Goal: Task Accomplishment & Management: Use online tool/utility

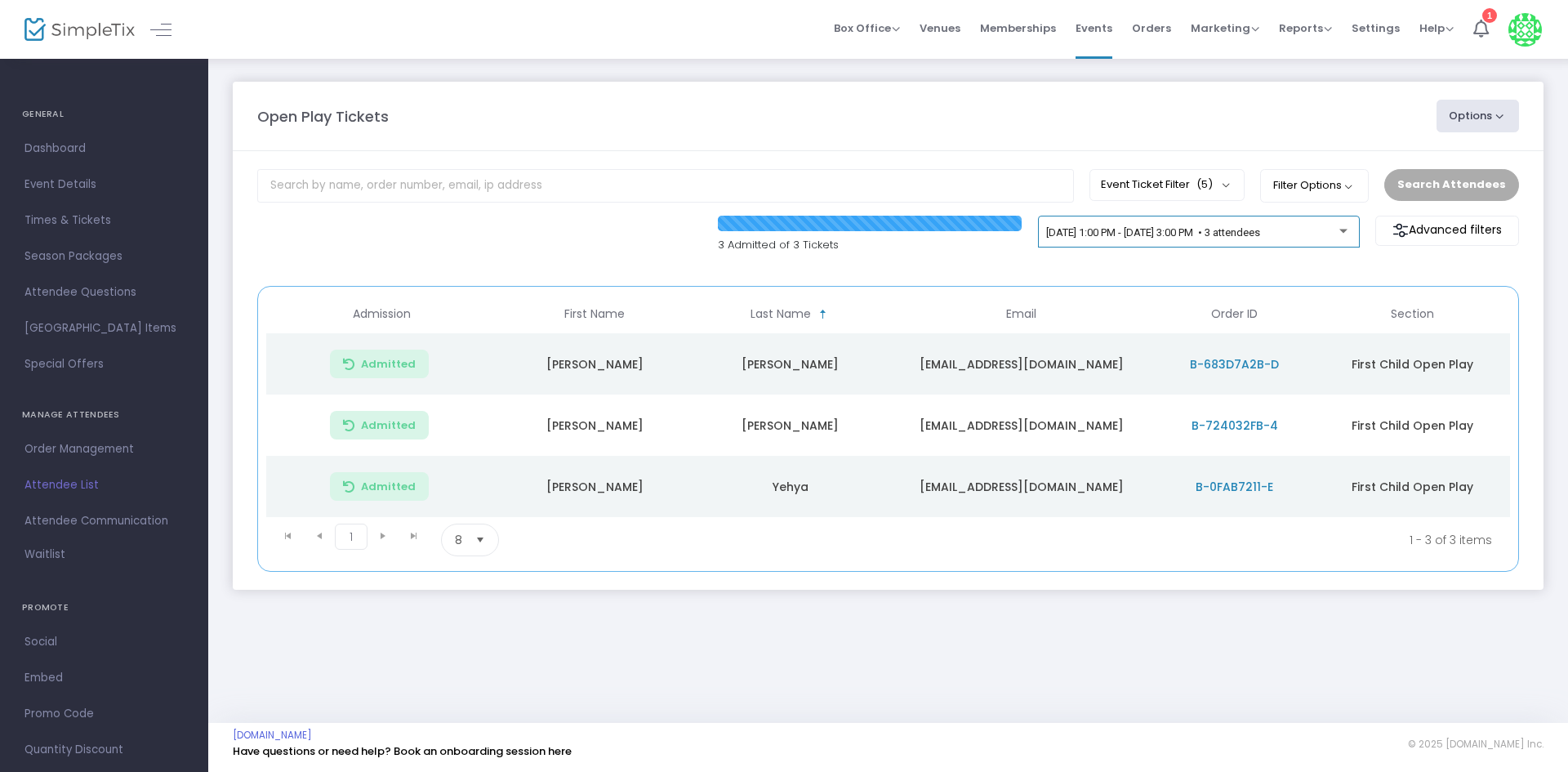
click at [1170, 242] on div "[DATE] 1:00 PM - [DATE] 3:00 PM • 3 attendees" at bounding box center [1198, 235] width 305 height 23
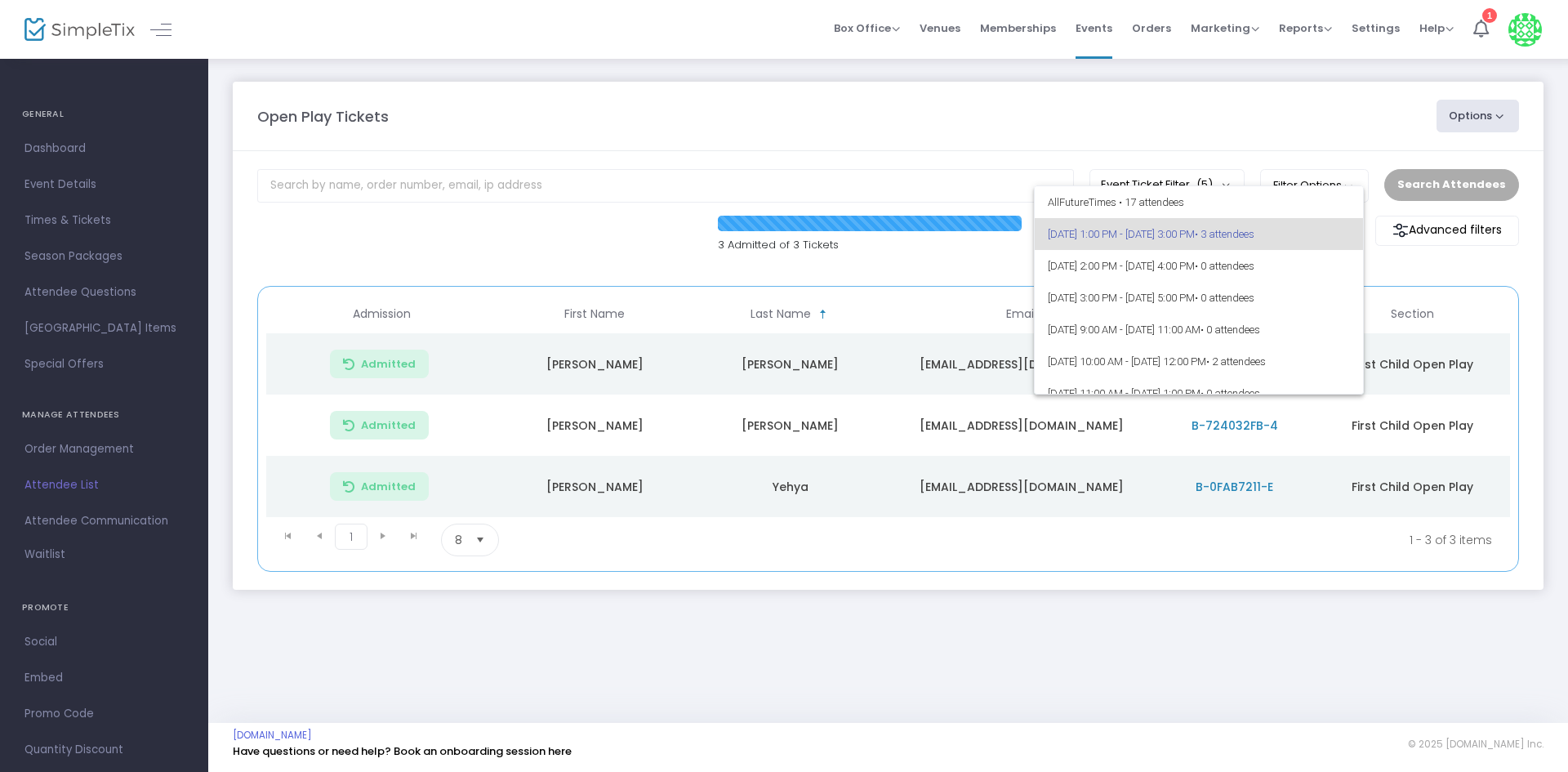
click at [966, 269] on div at bounding box center [784, 386] width 1568 height 772
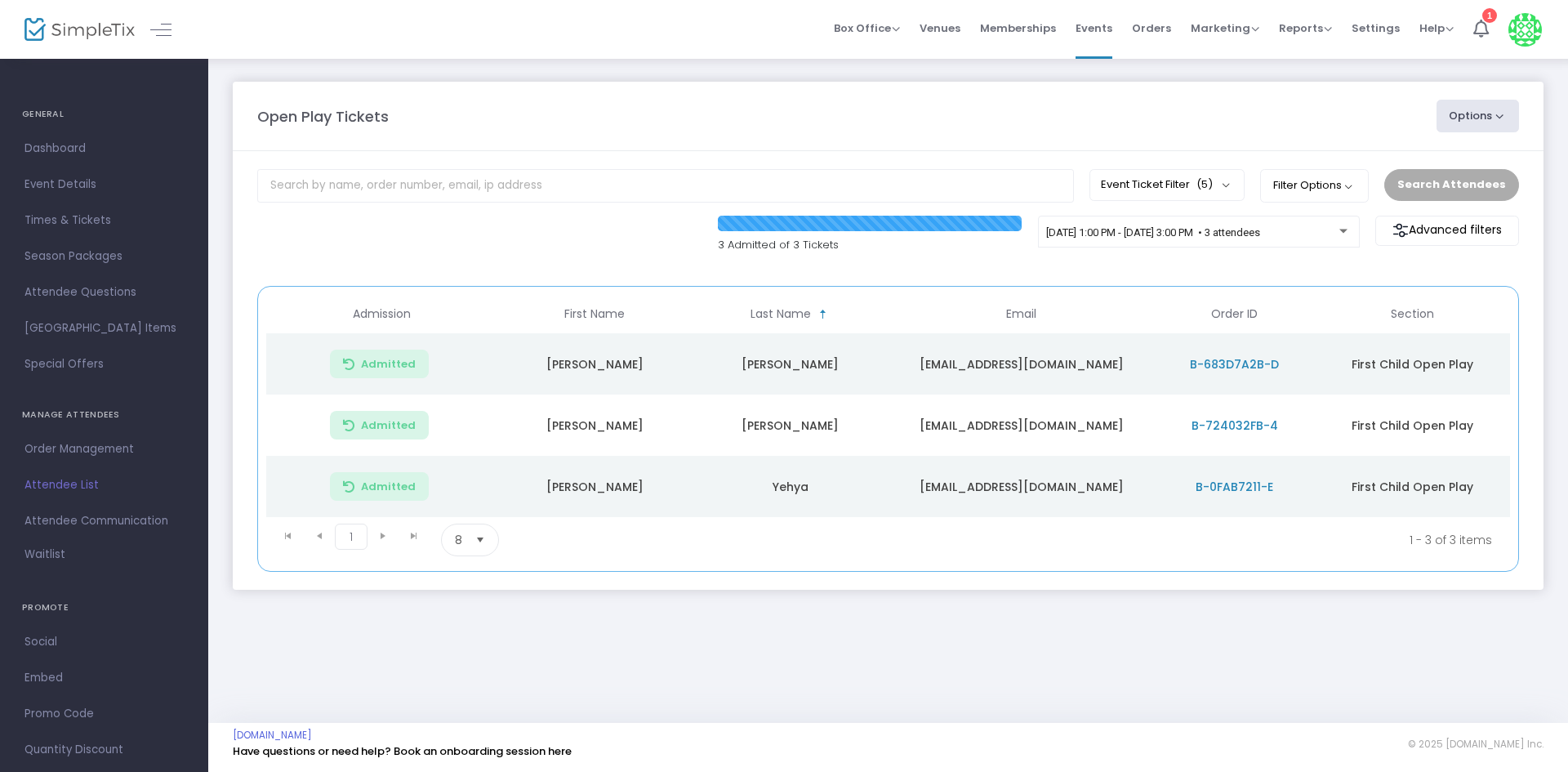
click at [778, 130] on div "Open Play Tickets Options Import Attendees Export List Print Name Tags Export t…" at bounding box center [888, 116] width 1278 height 33
click at [588, 311] on span "First Name" at bounding box center [594, 314] width 61 height 14
click at [561, 248] on div "3 Admitted of 3 Tickets 9/25/2025 @ 1:00 PM - 9/25/2025 @ 3:00 PM • 3 attendees…" at bounding box center [888, 242] width 1278 height 55
click at [1046, 227] on span "[DATE] 1:00 PM - [DATE] 3:00 PM • 3 attendees" at bounding box center [1153, 232] width 214 height 12
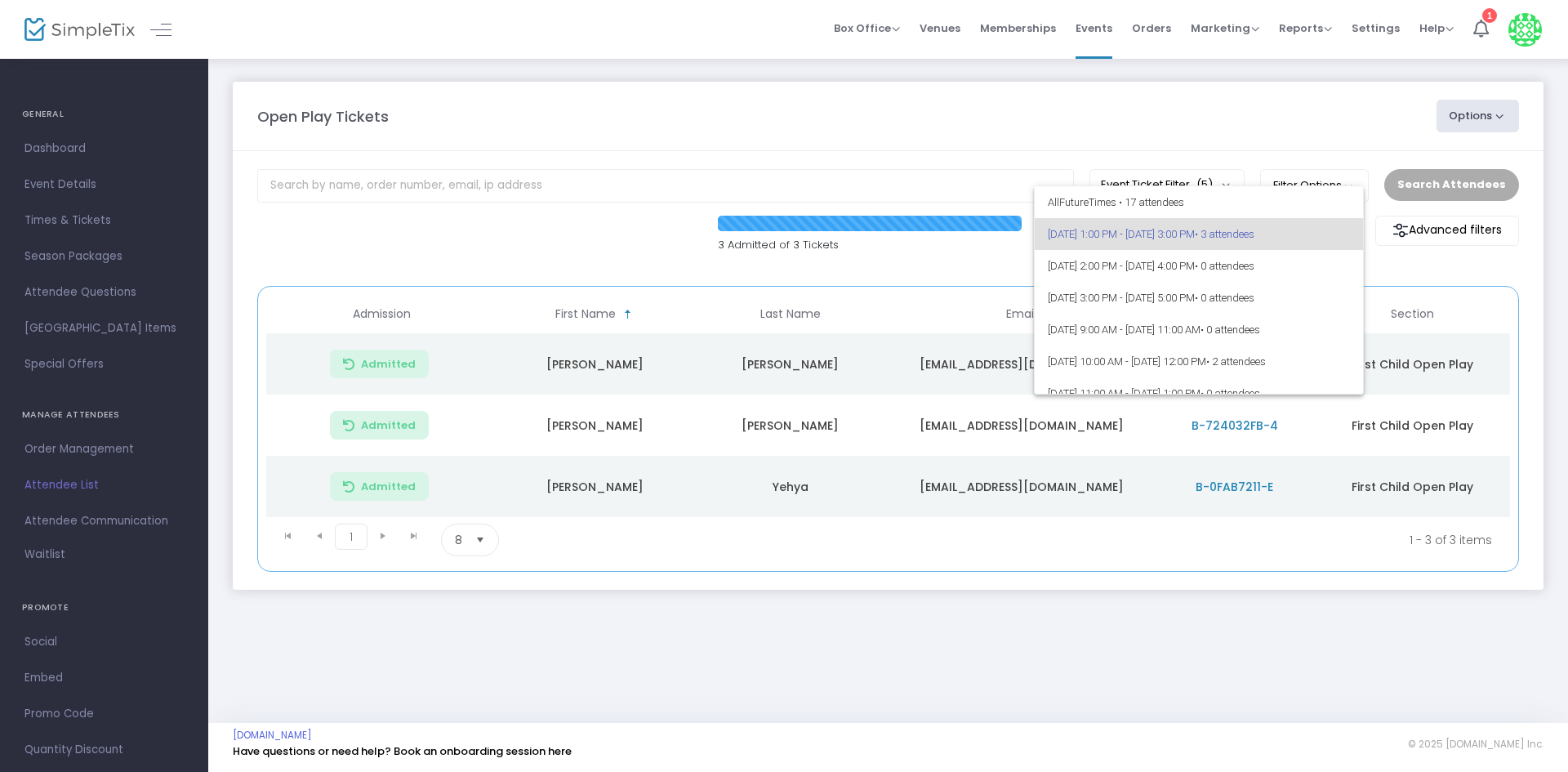
click at [941, 280] on div at bounding box center [784, 386] width 1568 height 772
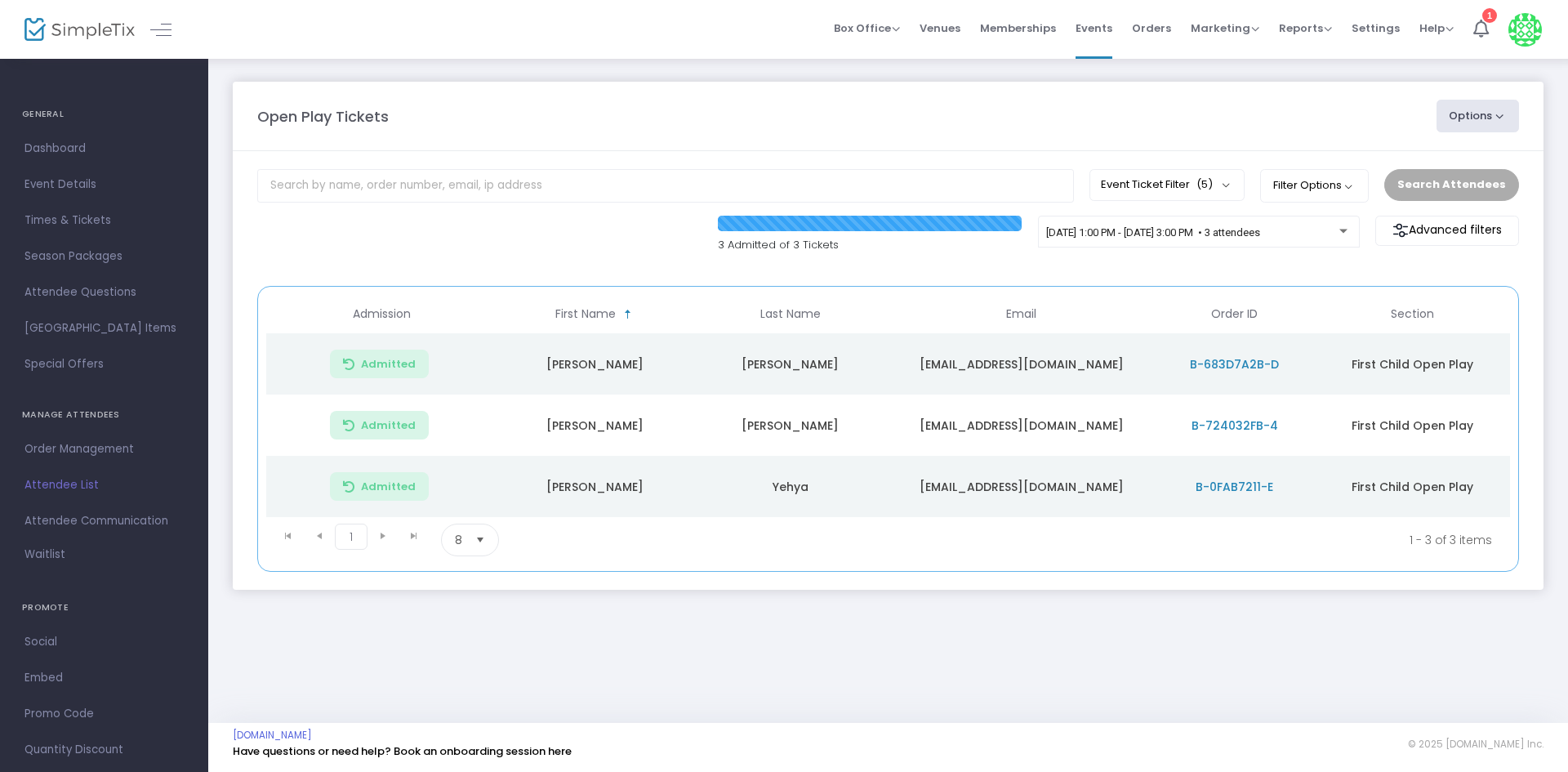
click at [900, 271] on m-panel-content "Event Ticket Filter (5) Select All First Child Open Play Additional Child Open …" at bounding box center [888, 370] width 1310 height 439
click at [1128, 244] on div "[DATE] 1:00 PM - [DATE] 3:00 PM • 3 attendees" at bounding box center [1198, 235] width 305 height 23
click at [1239, 232] on span "[DATE] 1:00 PM - [DATE] 3:00 PM • 3 attendees" at bounding box center [1153, 232] width 214 height 12
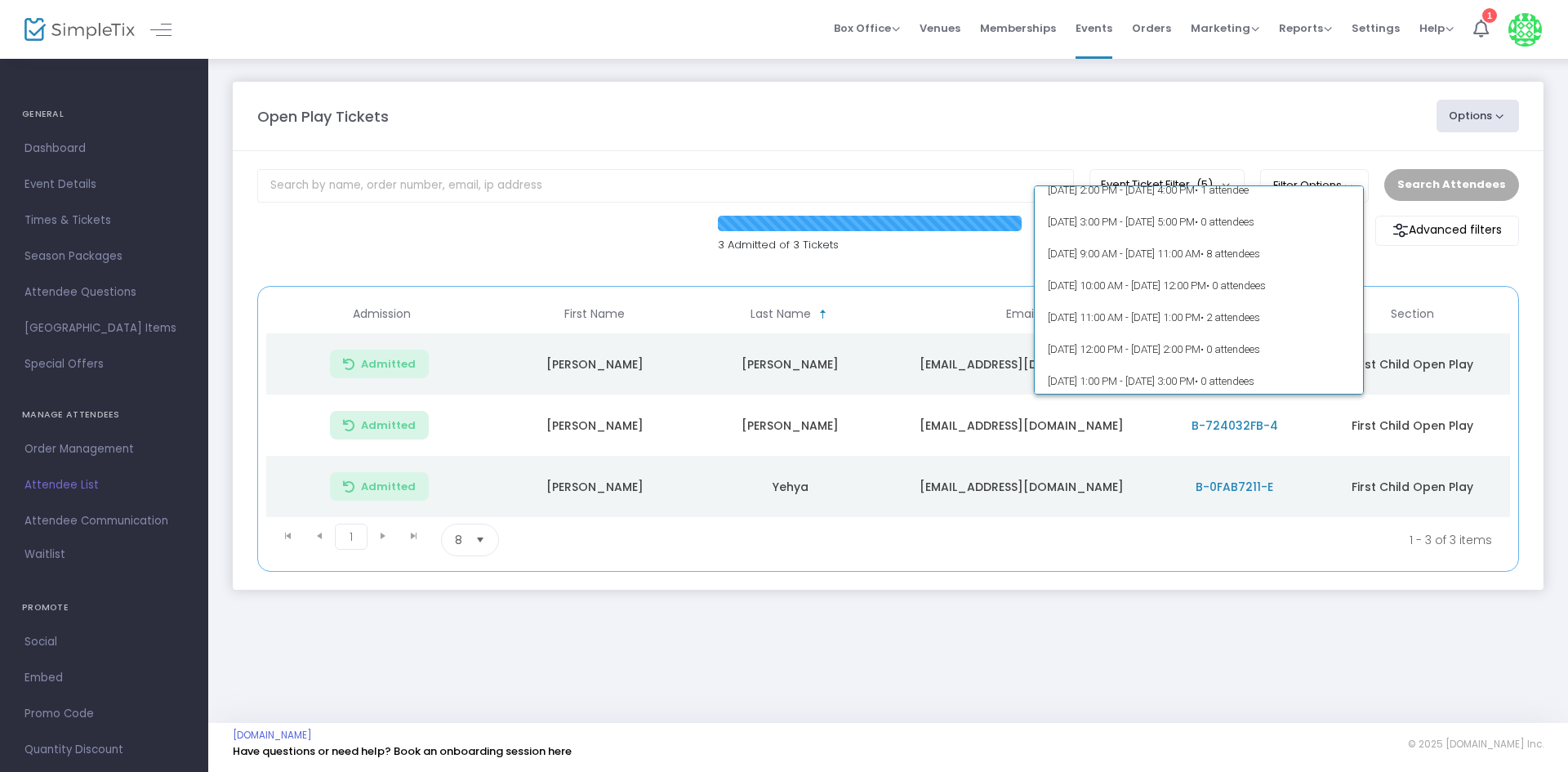
scroll to position [326, 0]
click at [1260, 287] on span "• 2 attendees" at bounding box center [1230, 289] width 60 height 12
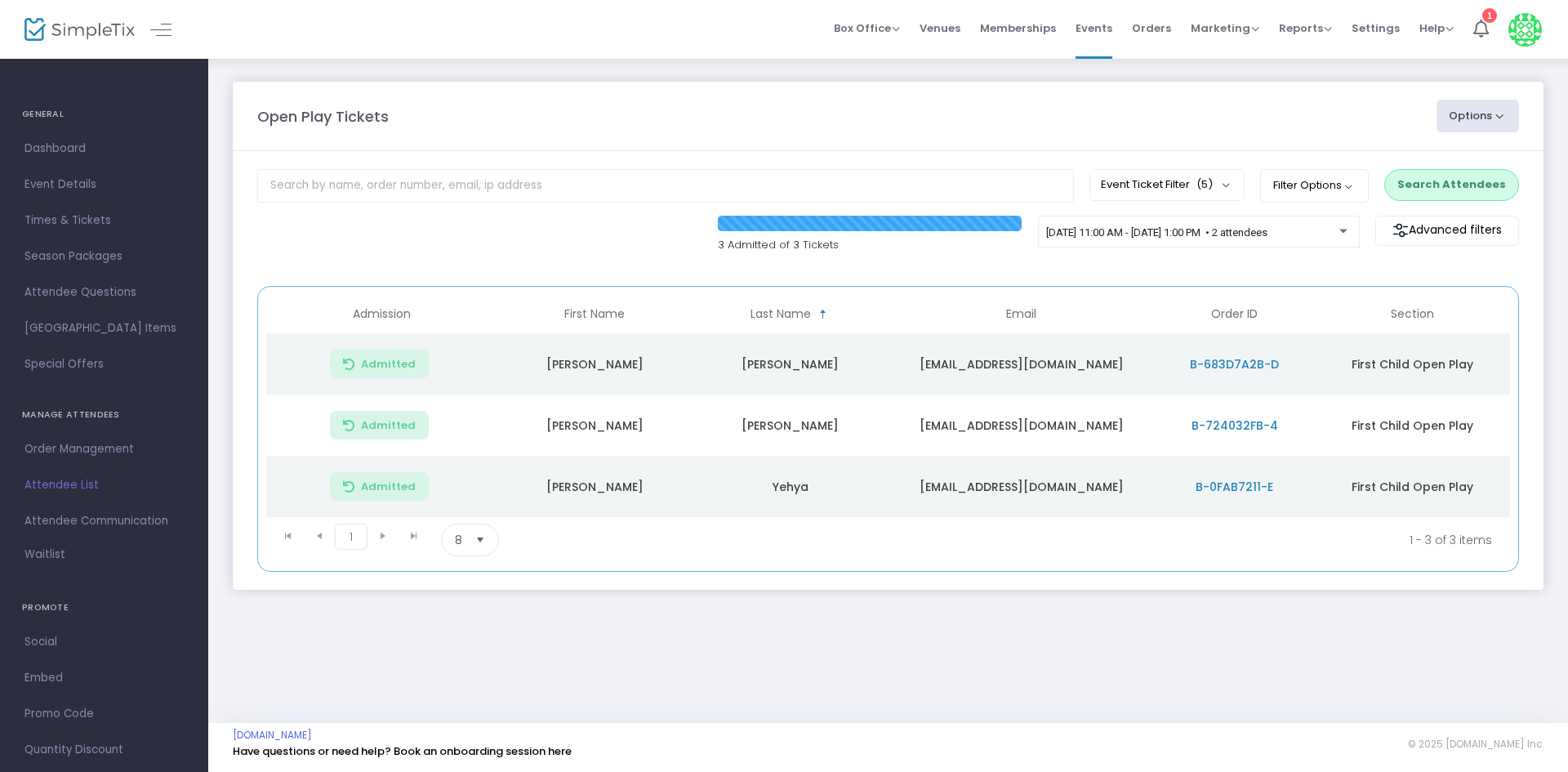
click at [1423, 176] on button "Search Attendees" at bounding box center [1451, 184] width 135 height 31
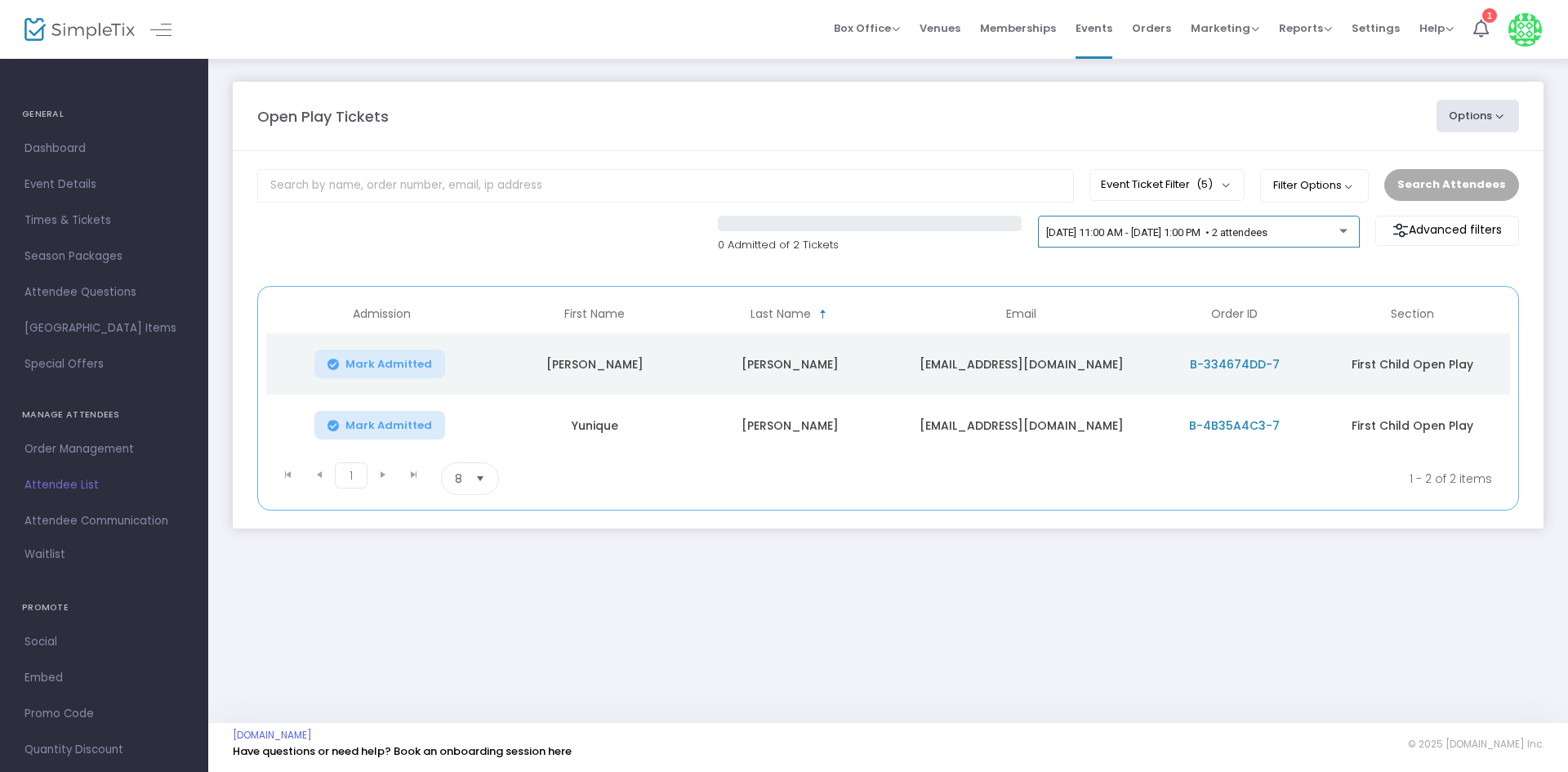
click at [1308, 241] on div "9/27/2025 @ 11:00 AM - 9/27/2025 @ 1:00 PM • 2 attendees" at bounding box center [1198, 235] width 305 height 23
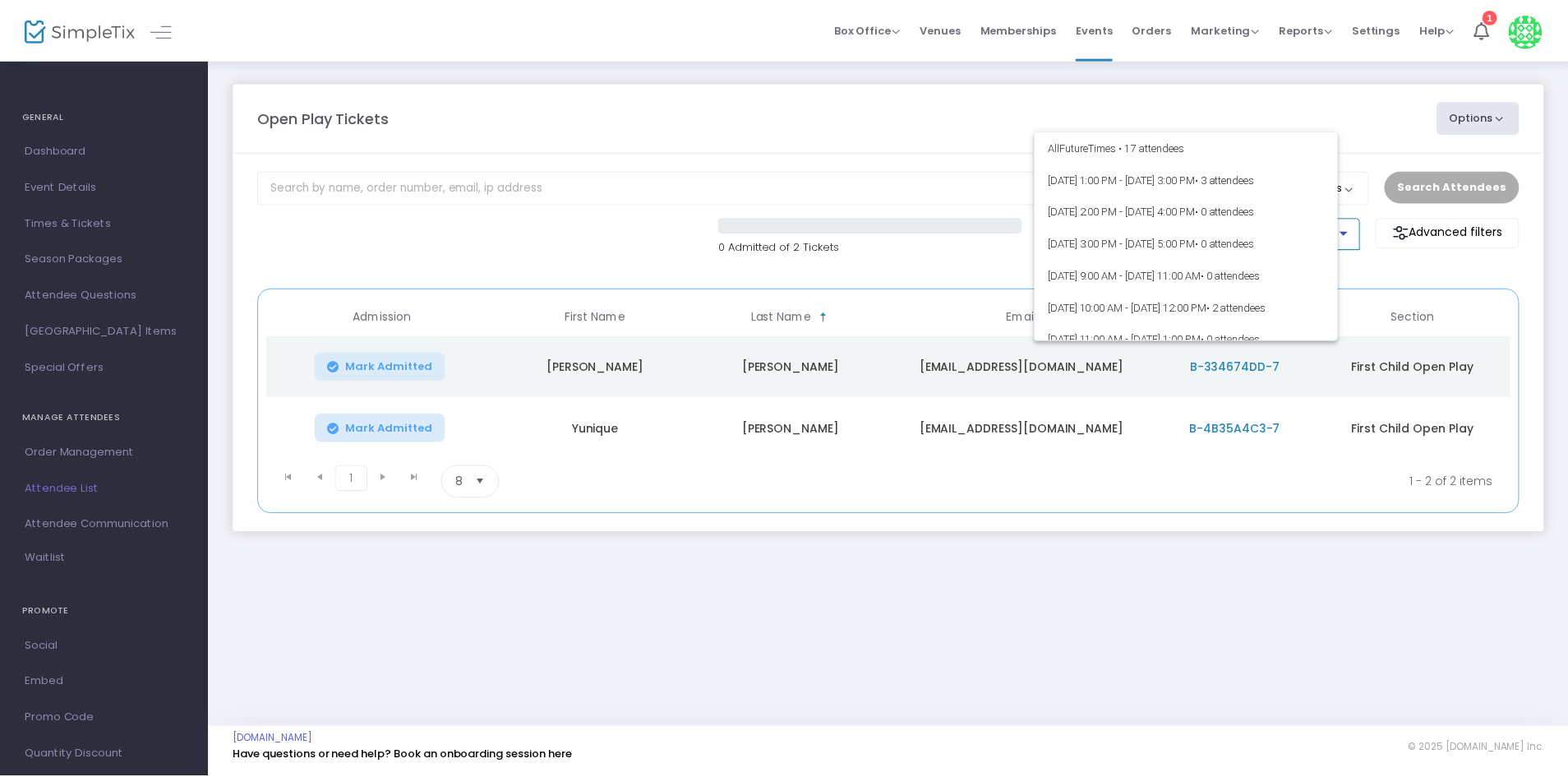
scroll to position [328, 0]
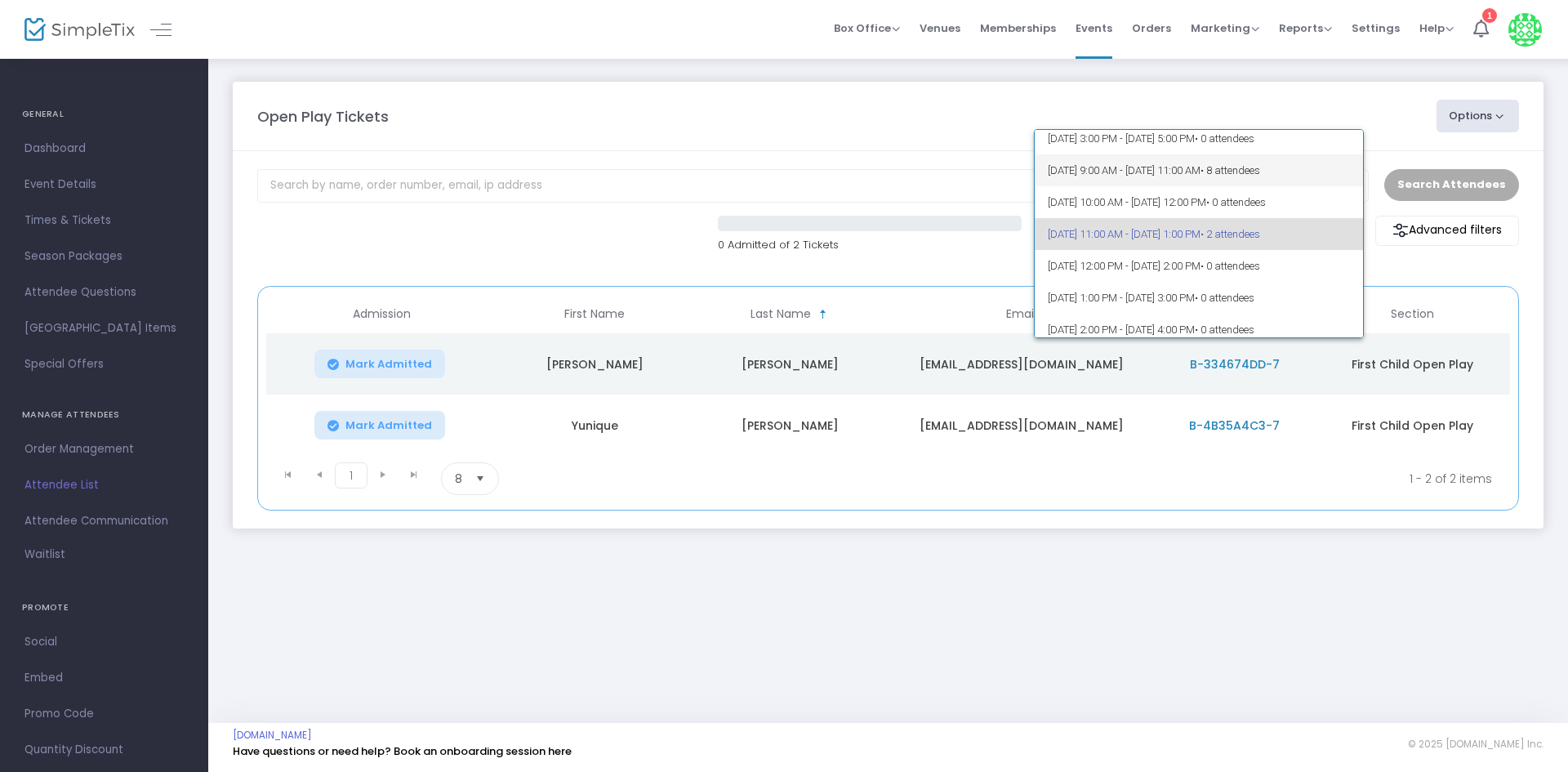
click at [1329, 181] on span "9/27/2025 @ 9:00 AM - 9/27/2025 @ 11:00 AM • 8 attendees" at bounding box center [1199, 170] width 303 height 32
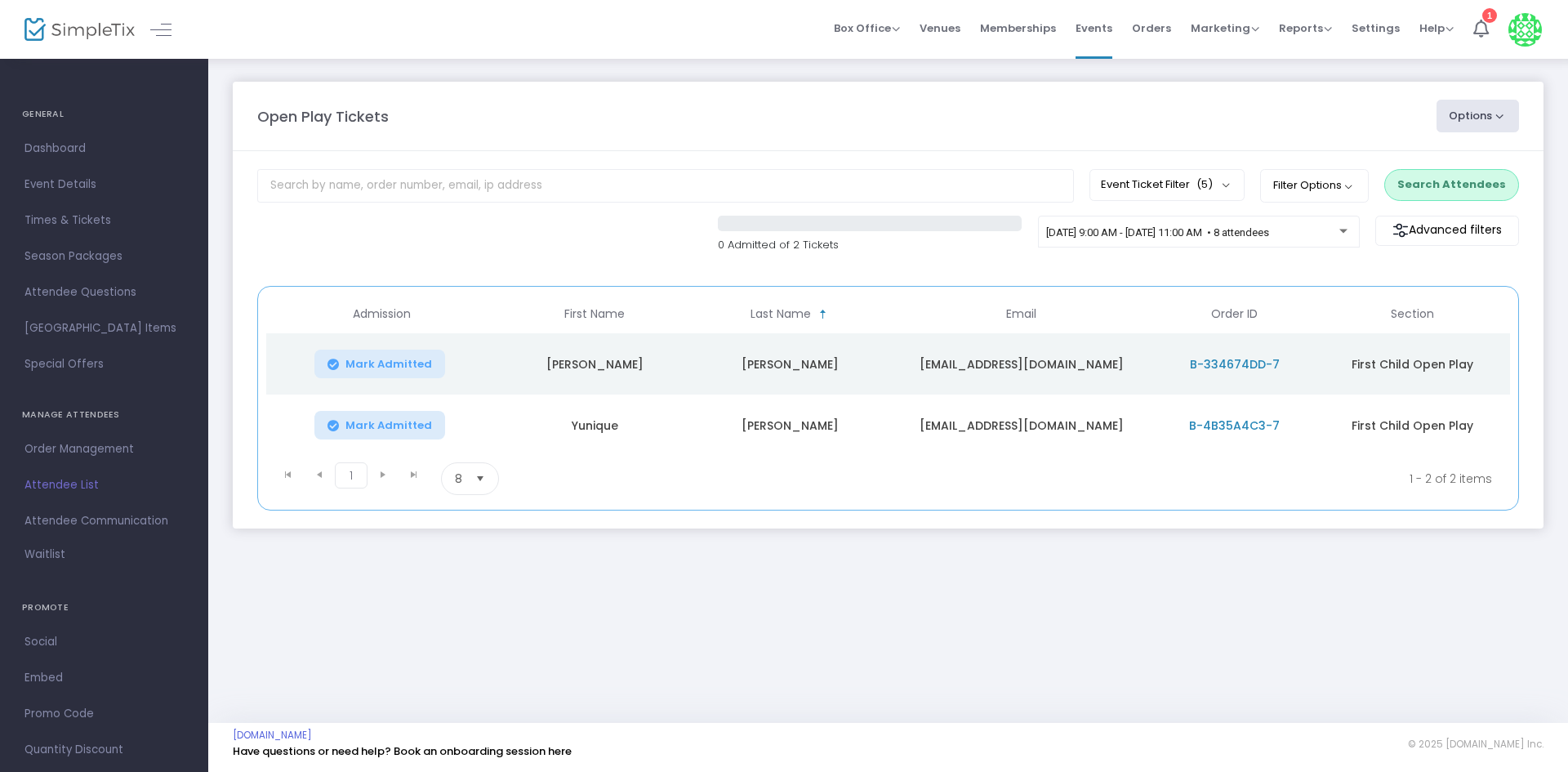
click at [1462, 187] on button "Search Attendees" at bounding box center [1451, 184] width 135 height 31
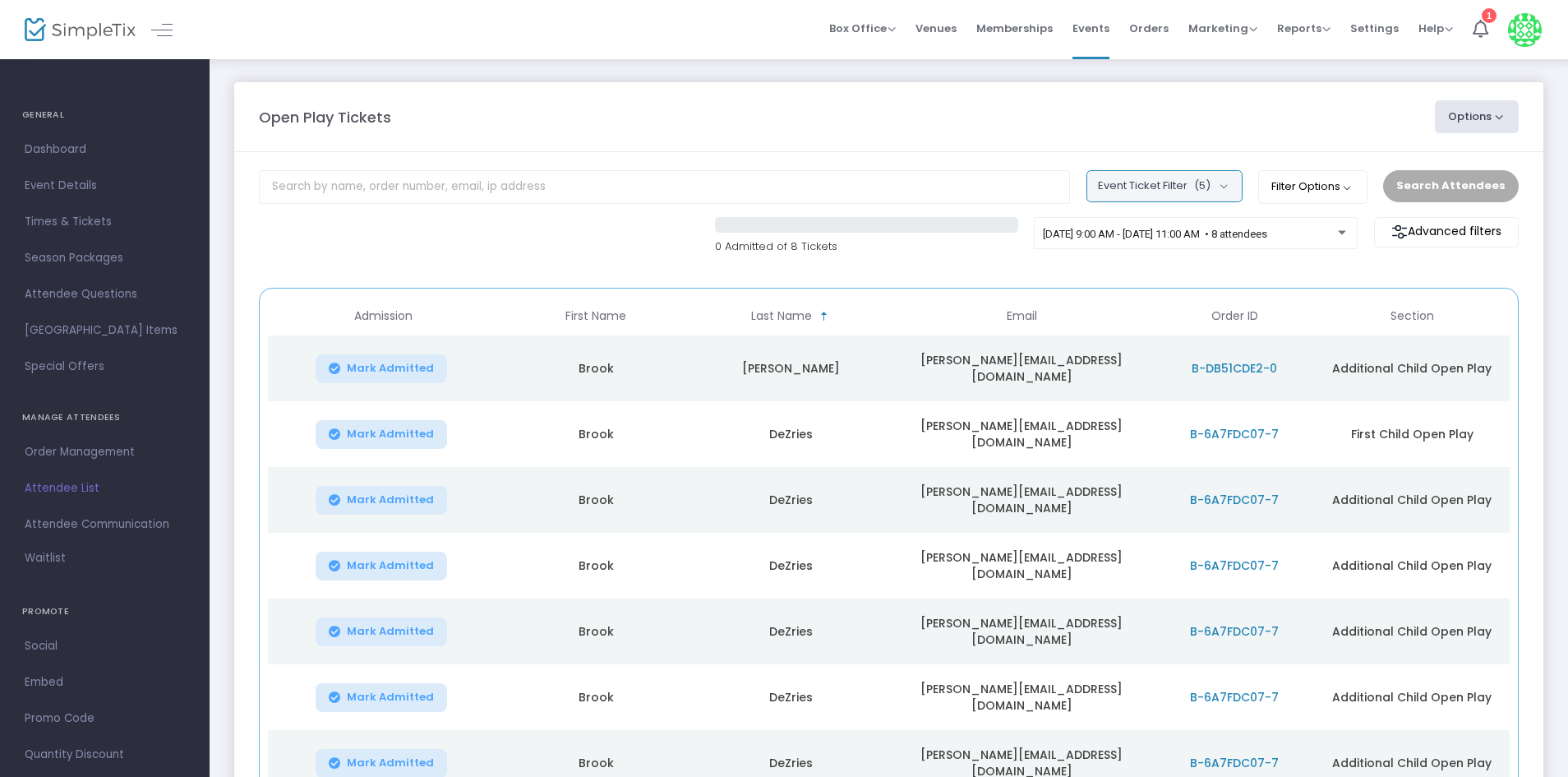
click at [1235, 184] on button "Event Ticket Filter (5)" at bounding box center [1164, 186] width 156 height 31
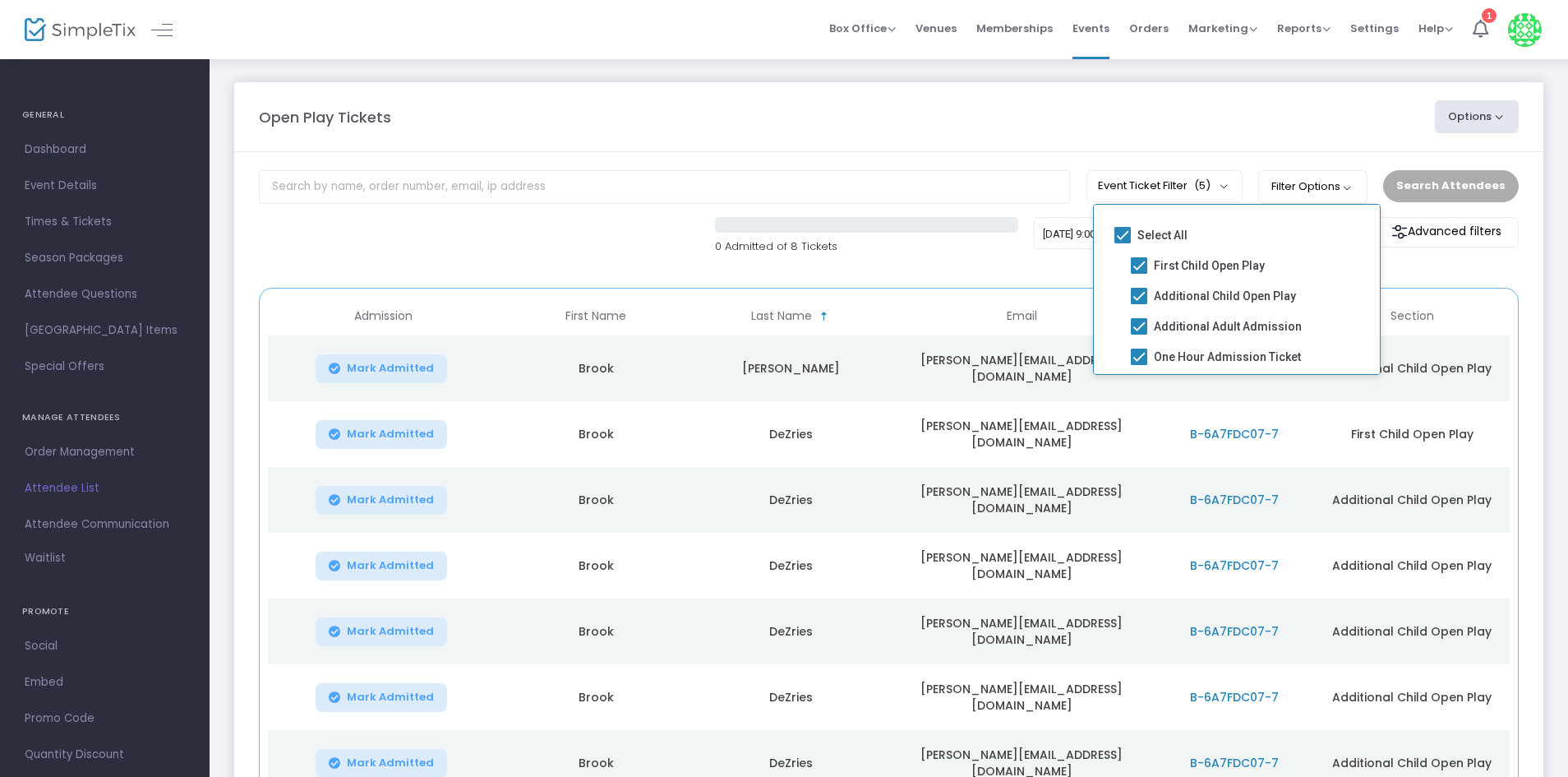
click at [1071, 291] on kendo-grid "Admission First Name Last Name Email Order ID Section Mark Admitted Brook Devri…" at bounding box center [889, 602] width 1260 height 629
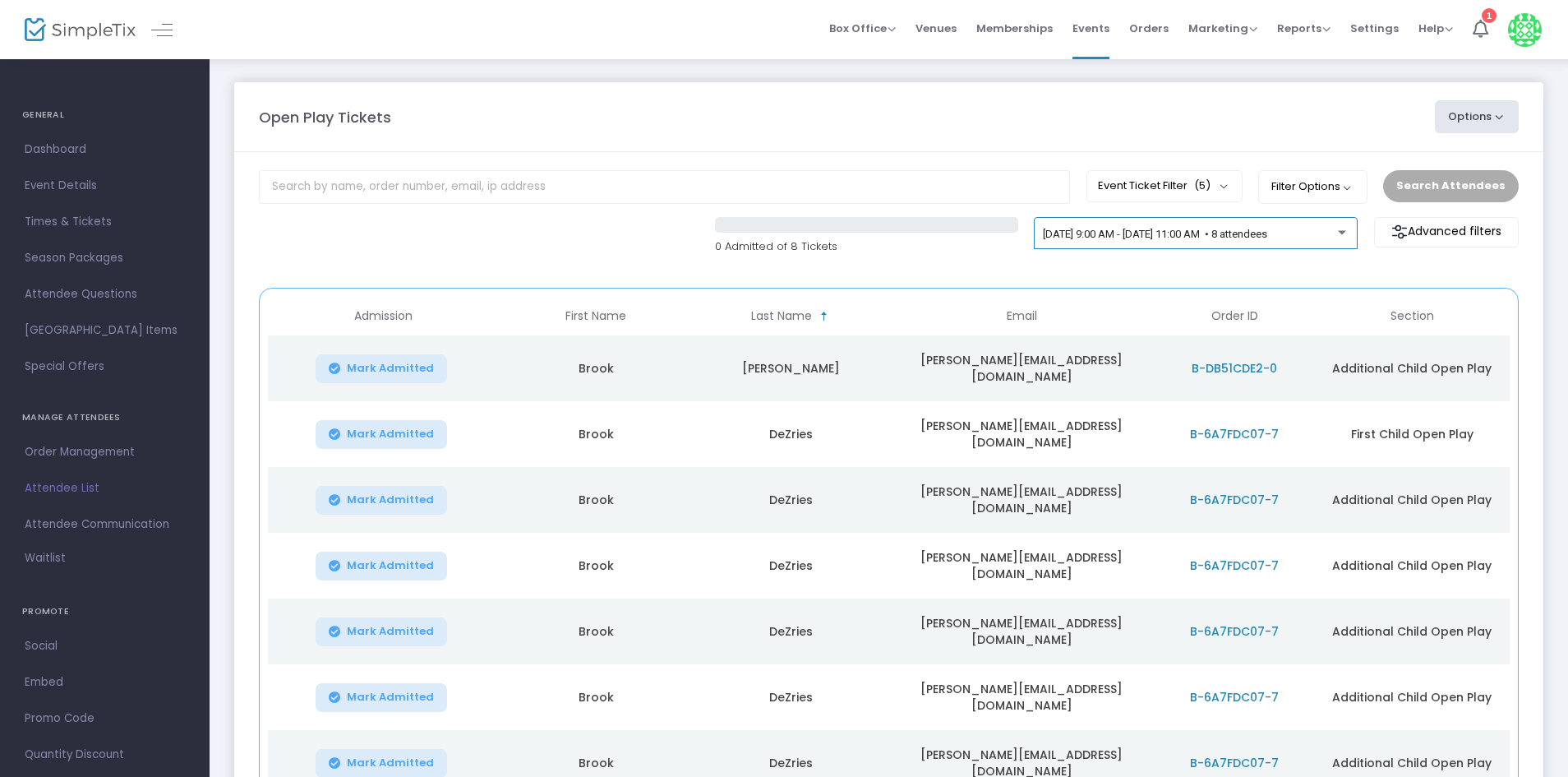
click at [1240, 223] on div "9/27/2025 @ 9:00 AM - 9/27/2025 @ 11:00 AM • 8 attendees" at bounding box center [1196, 233] width 324 height 33
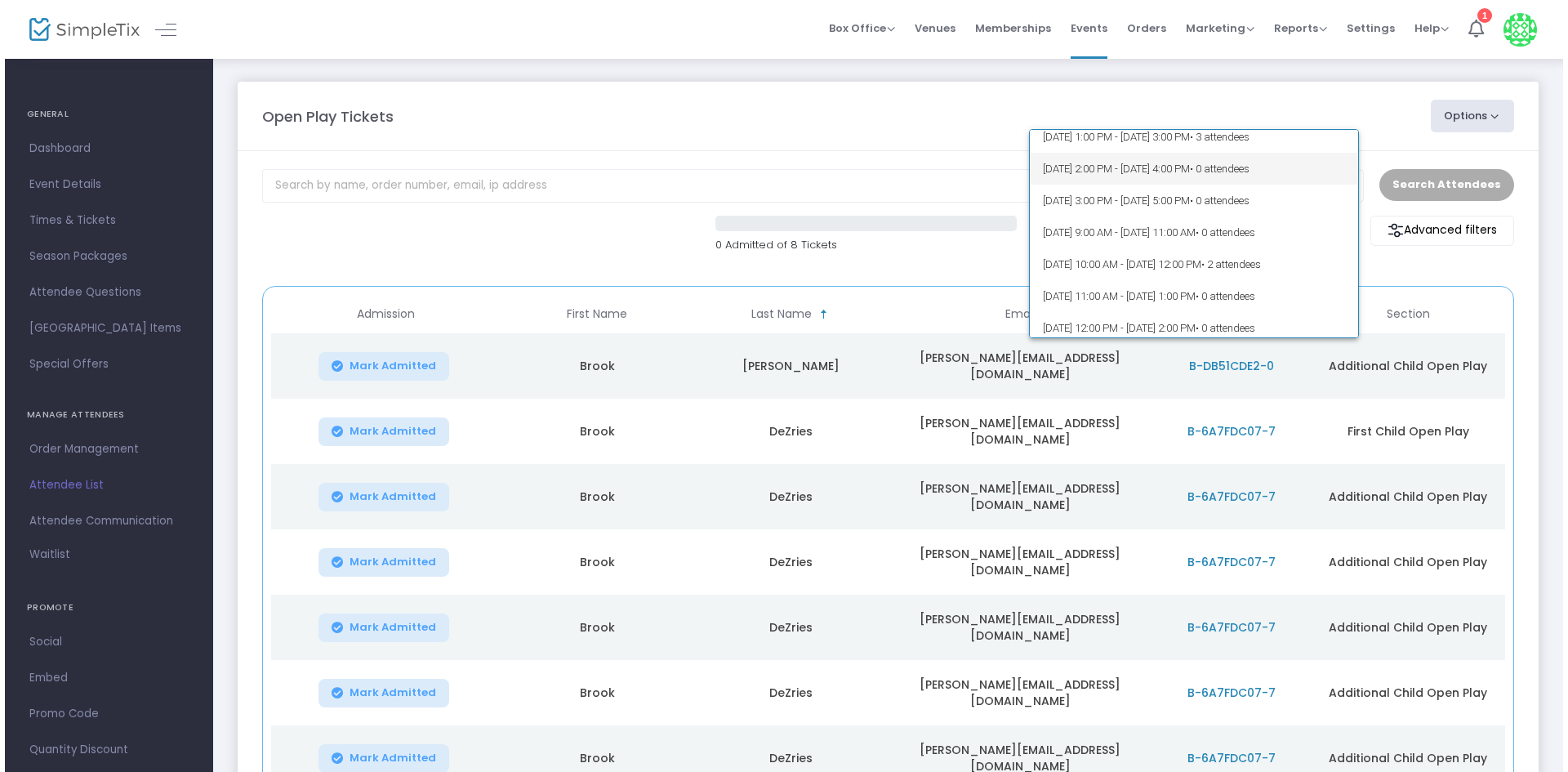
scroll to position [0, 0]
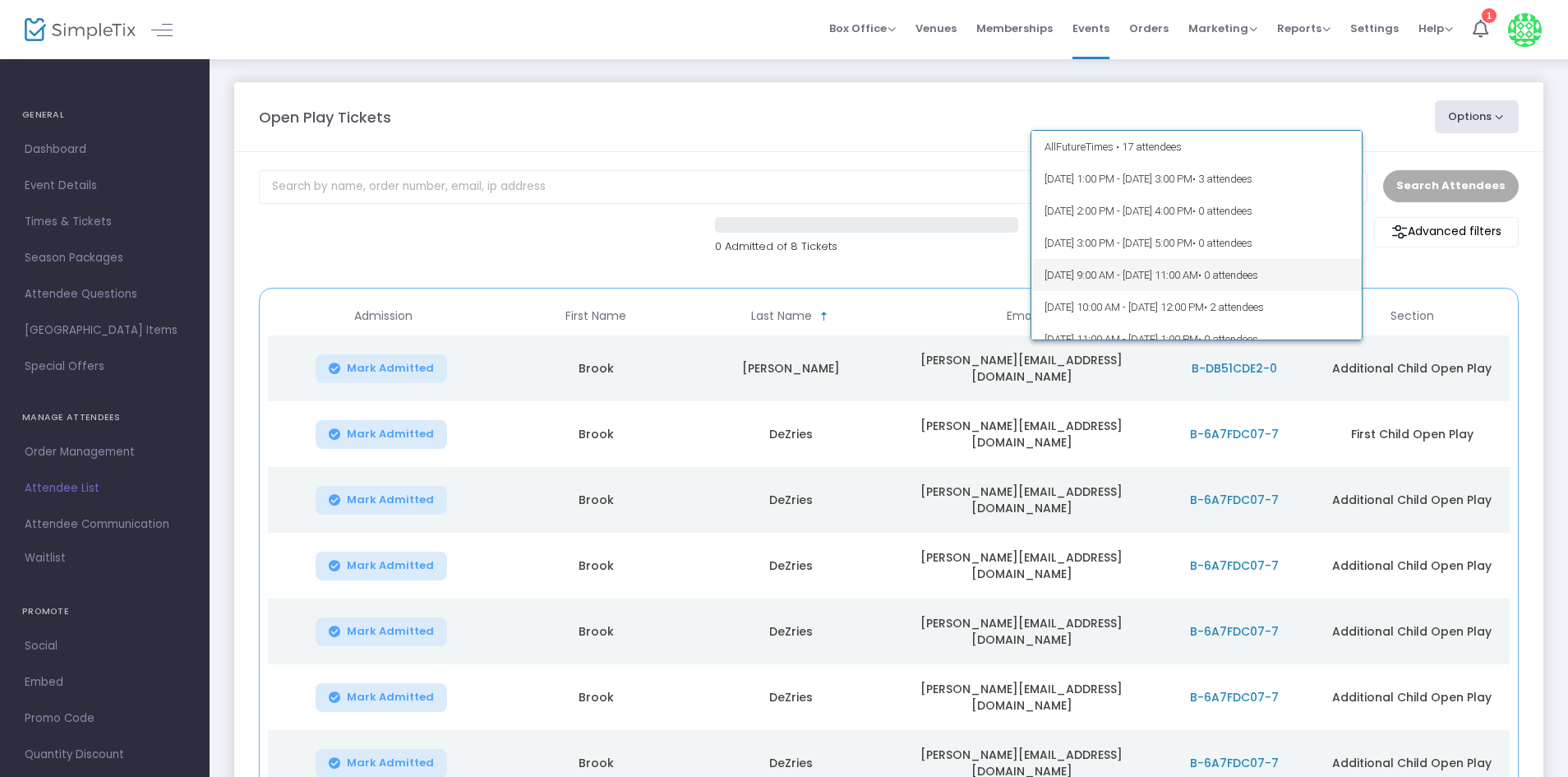
click at [1259, 278] on span "• 0 attendees" at bounding box center [1228, 275] width 60 height 12
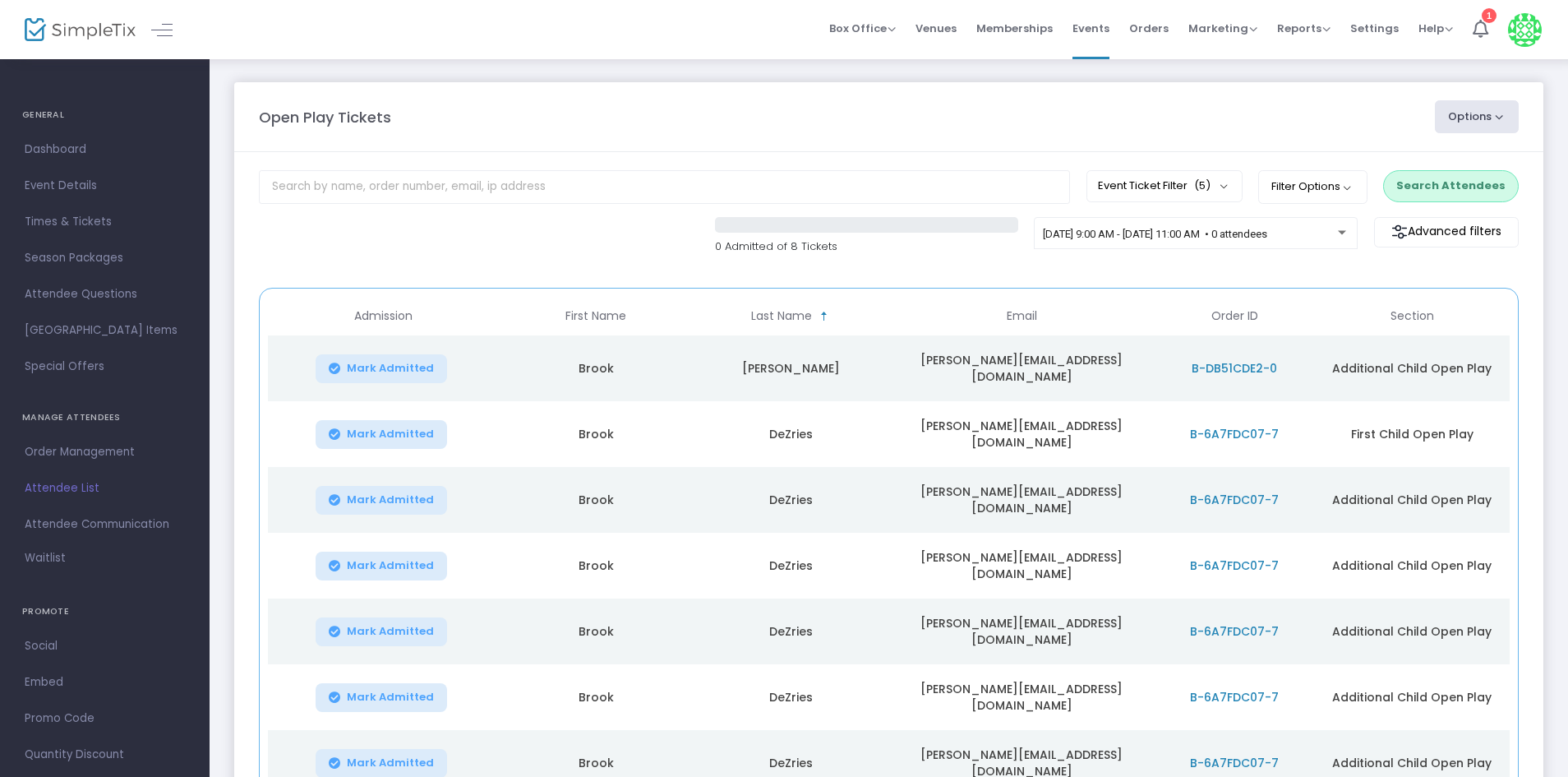
click at [1405, 182] on button "Search Attendees" at bounding box center [1451, 186] width 136 height 31
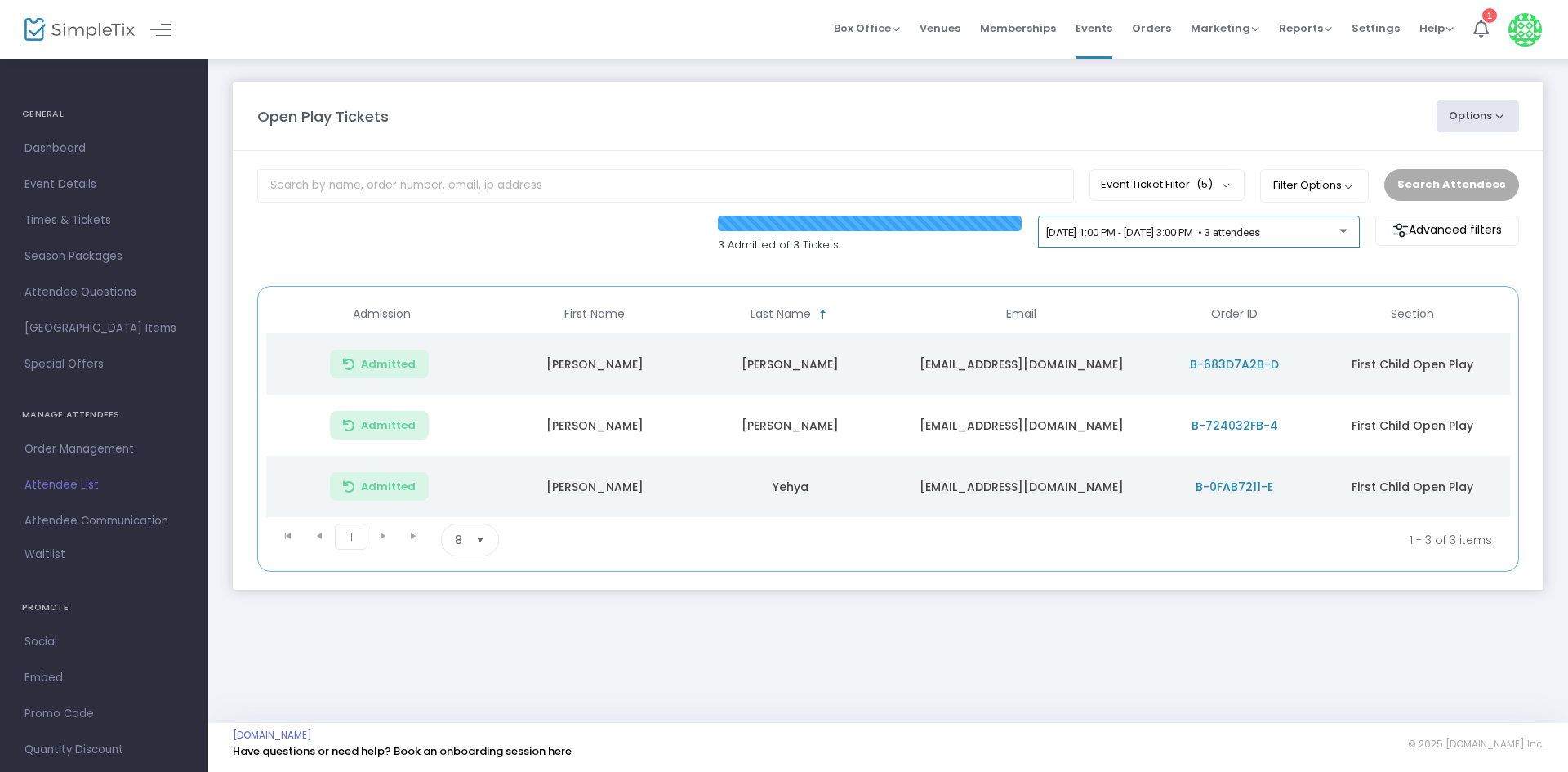
click at [1205, 241] on div "[DATE] 1:00 PM - [DATE] 3:00 PM • 3 attendees" at bounding box center [1198, 235] width 305 height 23
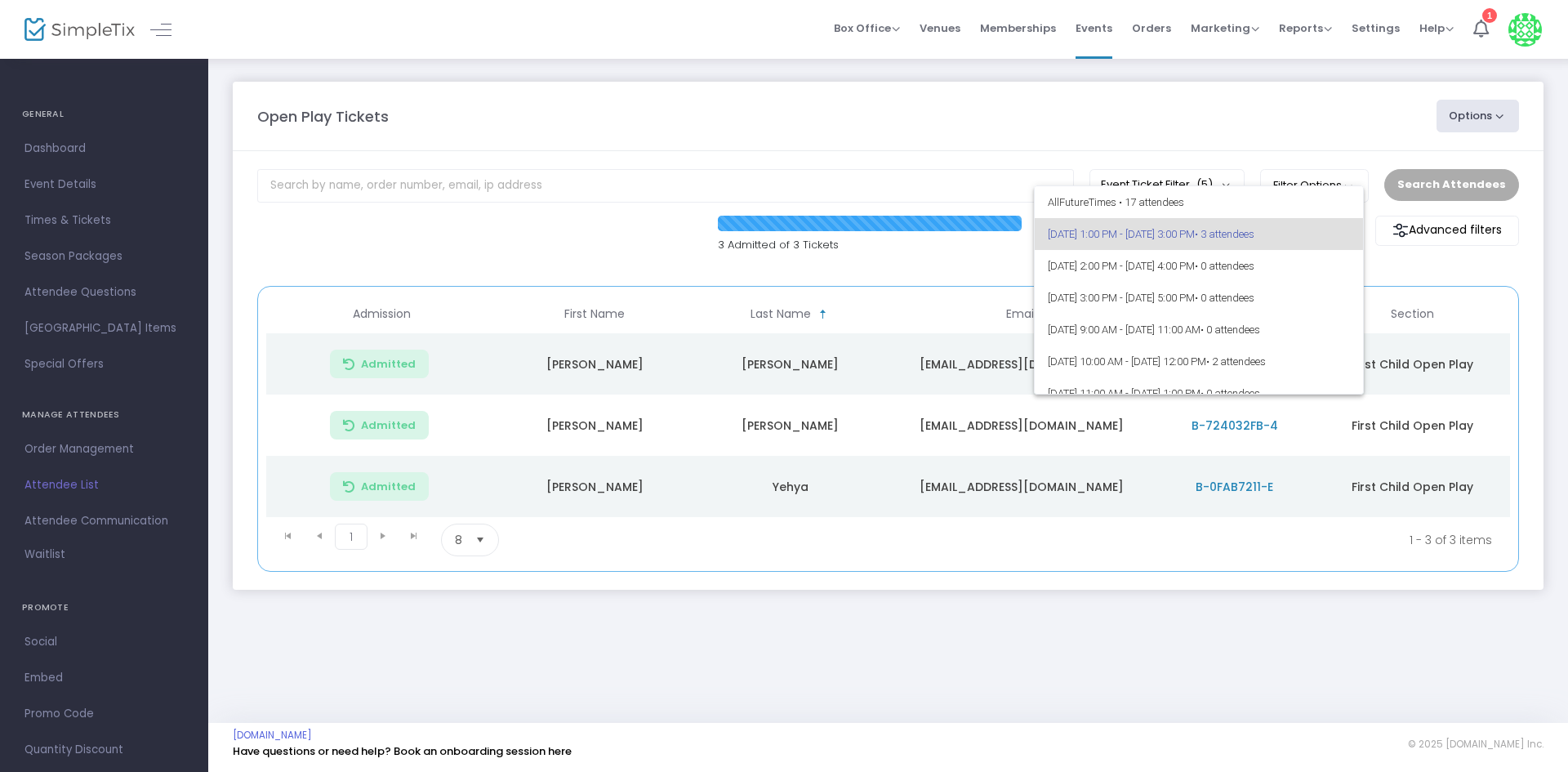
click at [988, 261] on div at bounding box center [784, 386] width 1568 height 772
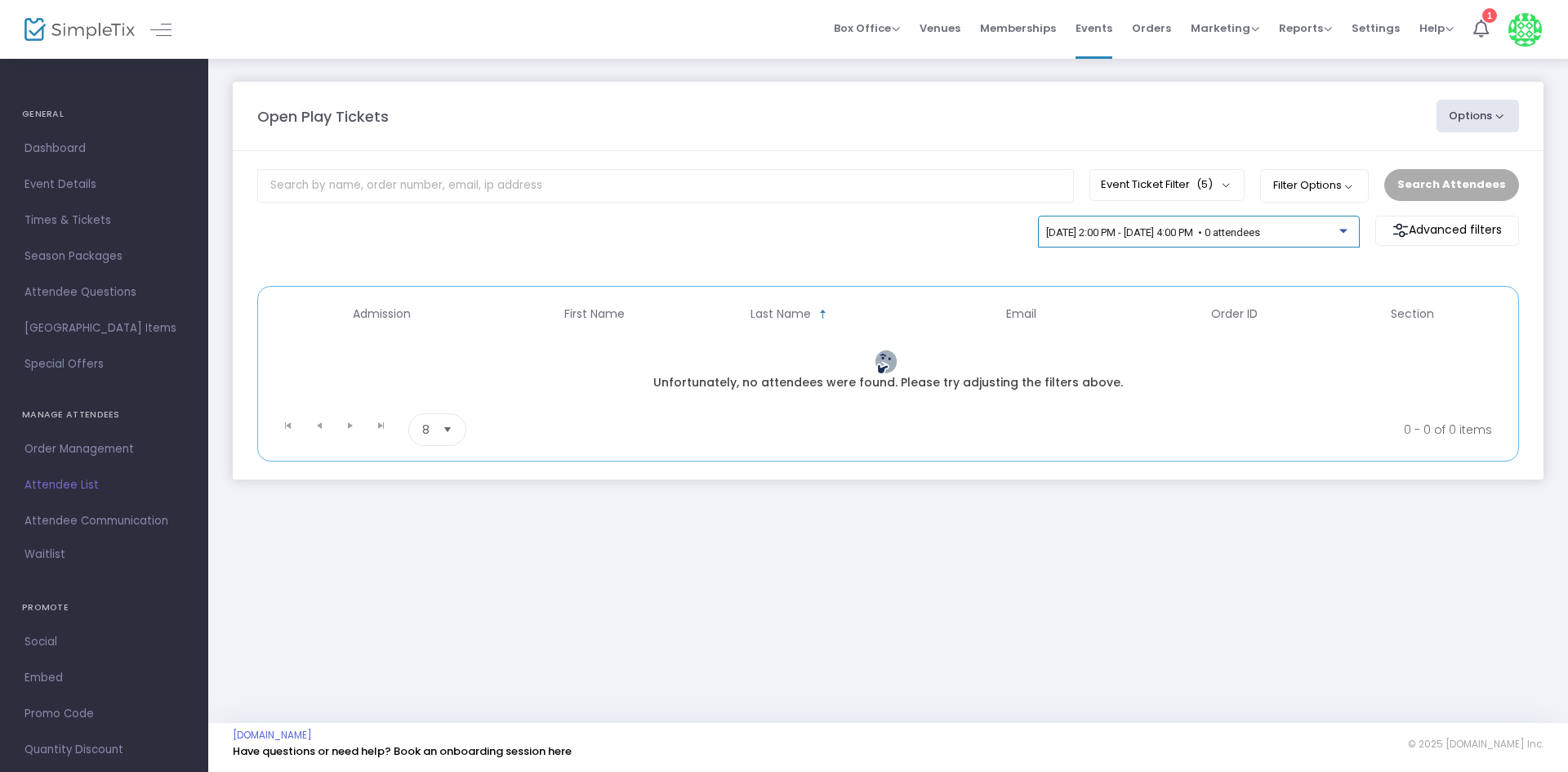
click at [1260, 234] on span "[DATE] 2:00 PM - [DATE] 4:00 PM • 0 attendees" at bounding box center [1153, 232] width 214 height 12
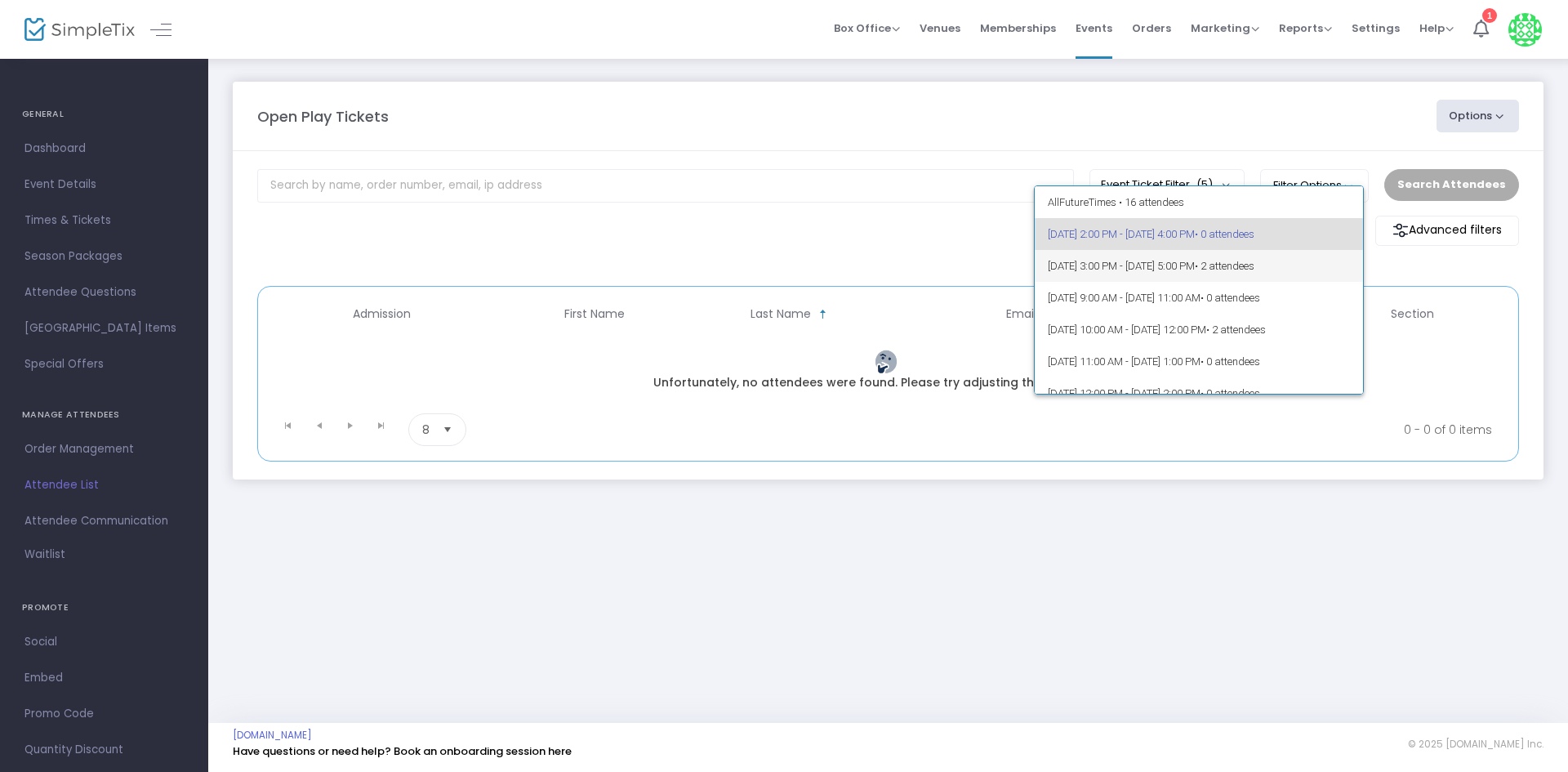
click at [1277, 276] on span "[DATE] 3:00 PM - [DATE] 5:00 PM • 2 attendees" at bounding box center [1199, 266] width 303 height 32
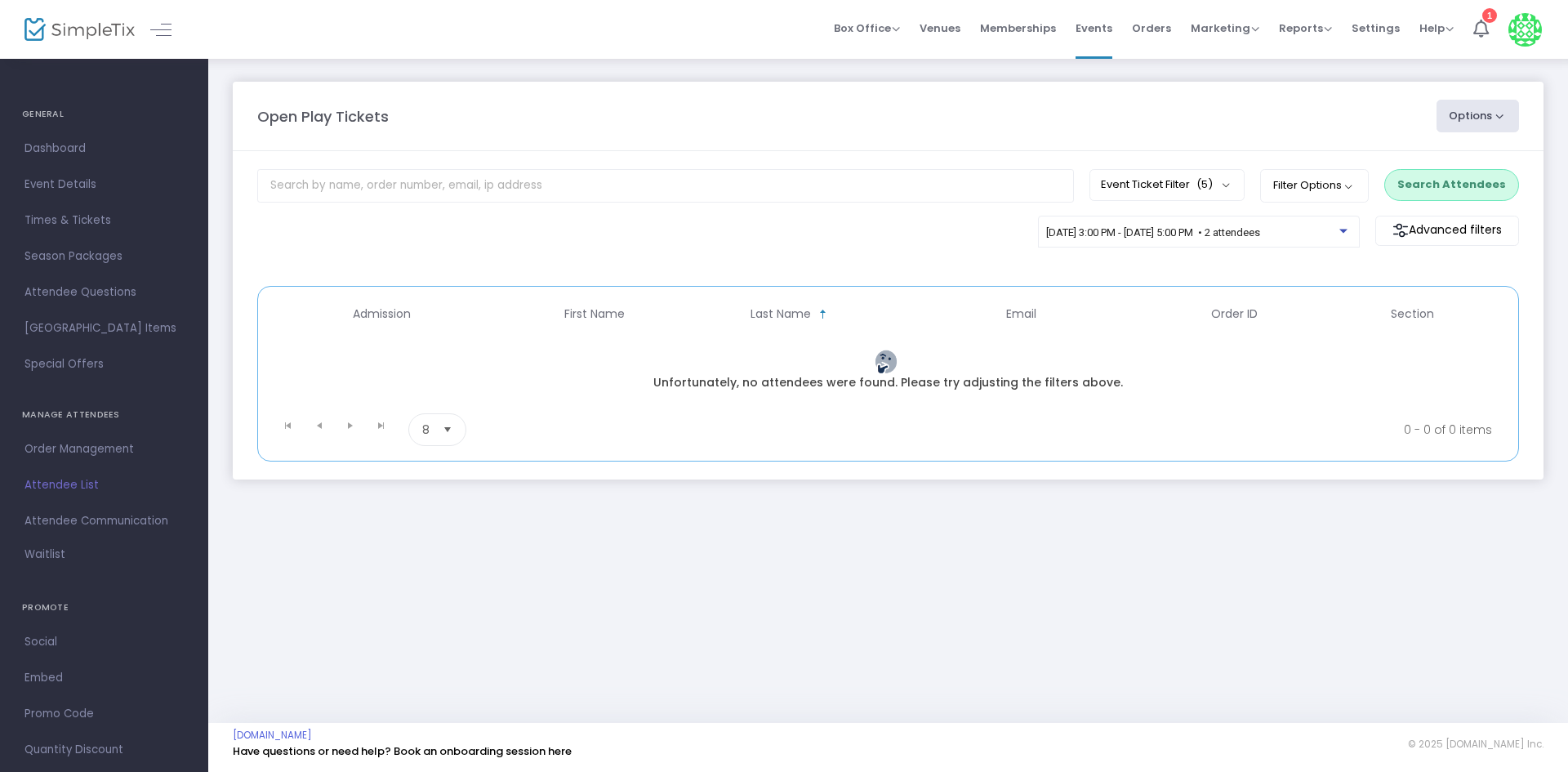
click at [1482, 188] on button "Search Attendees" at bounding box center [1451, 184] width 135 height 31
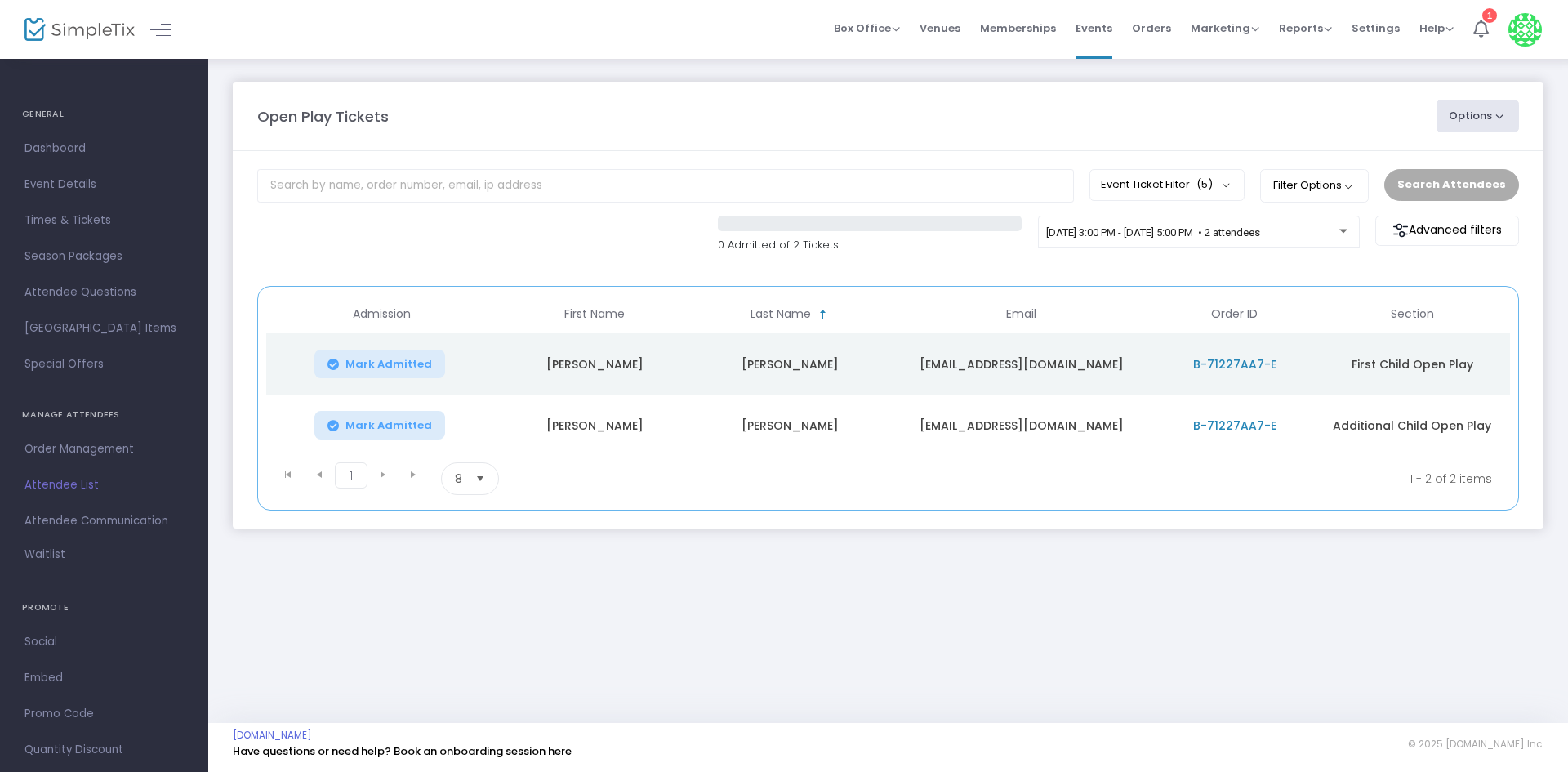
click at [436, 364] on button "Mark Admitted" at bounding box center [379, 363] width 131 height 29
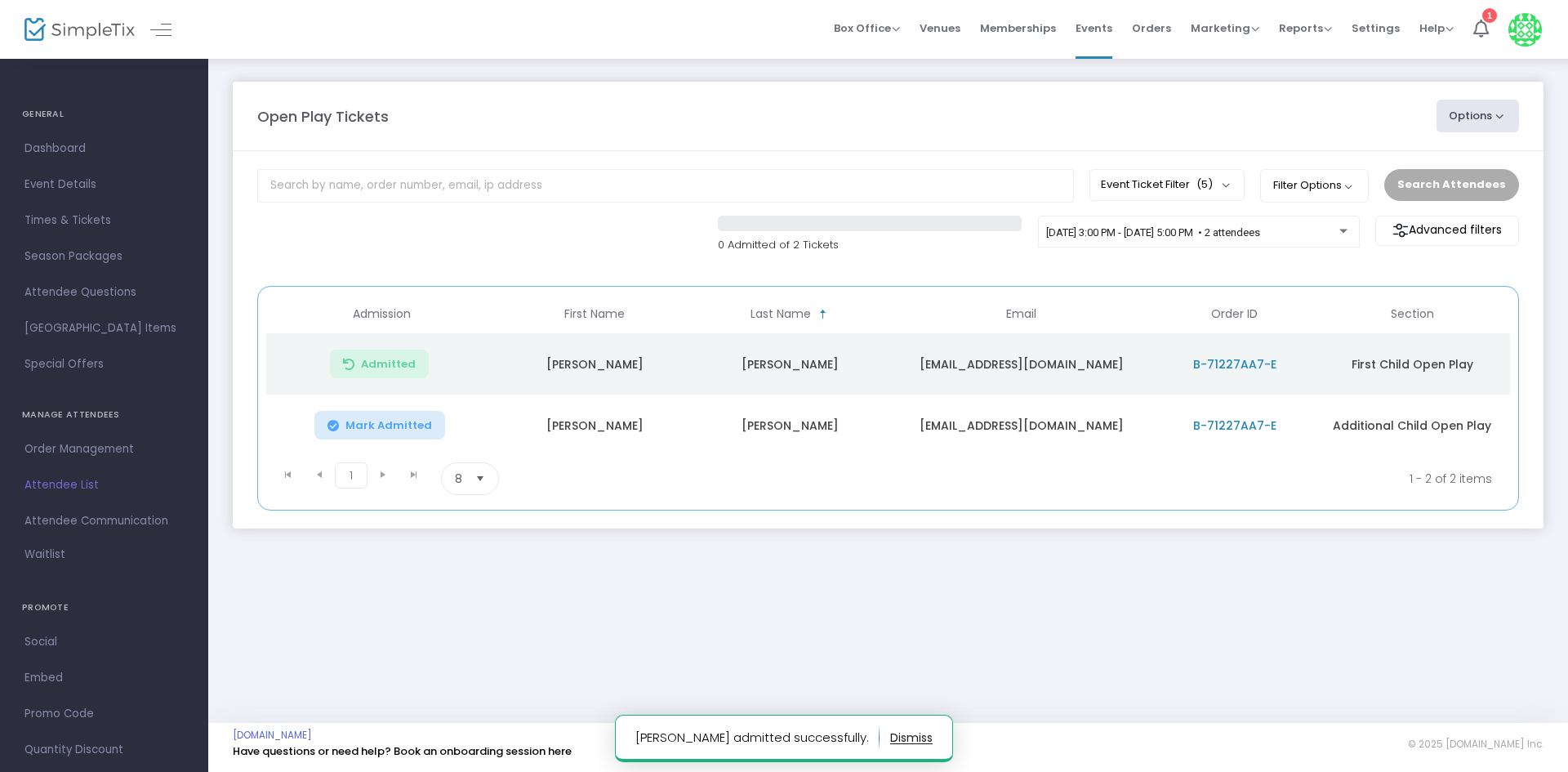
click at [401, 427] on span "Mark Admitted" at bounding box center [389, 425] width 87 height 13
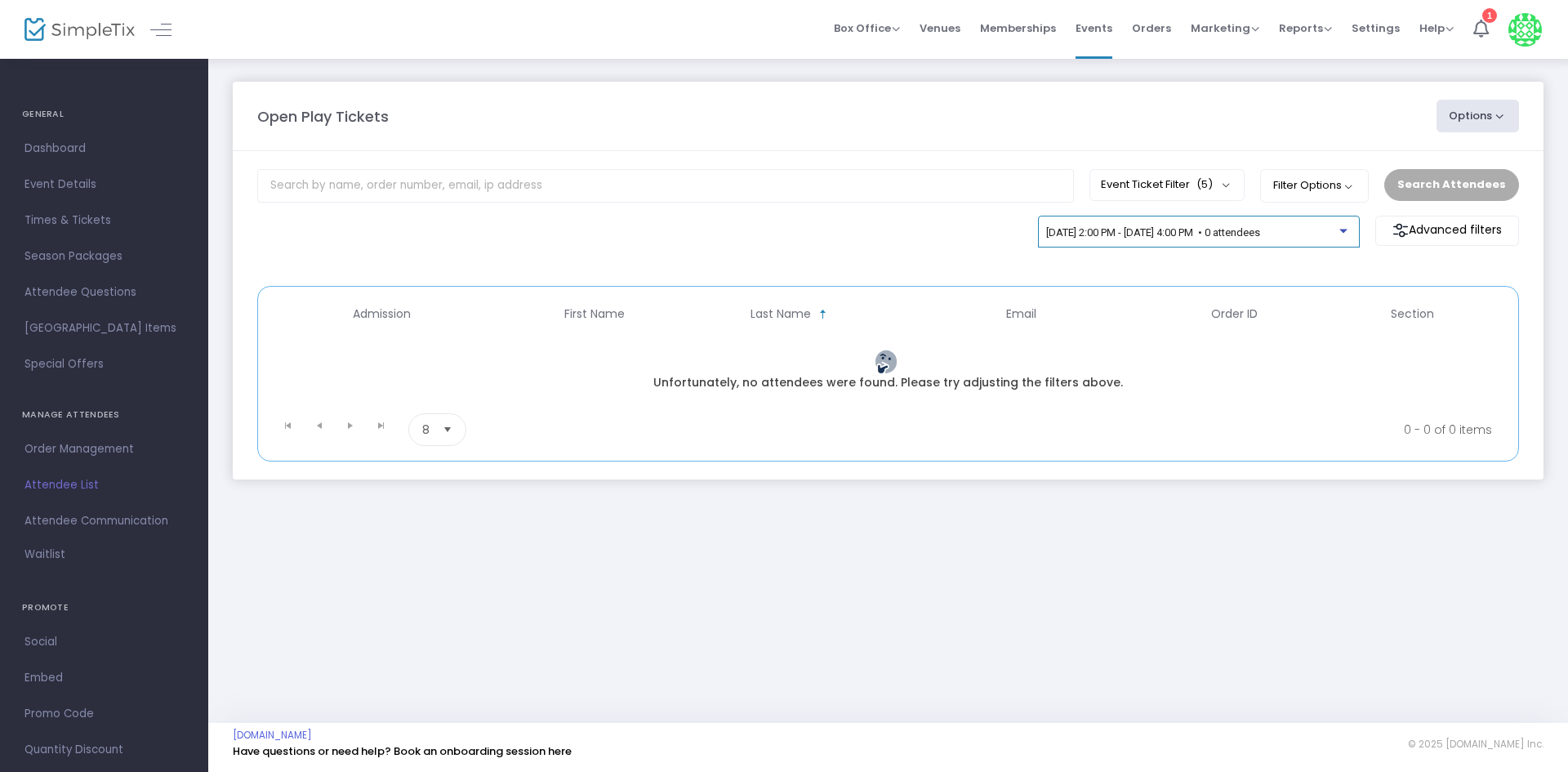
click at [1260, 226] on span "[DATE] 2:00 PM - [DATE] 4:00 PM • 0 attendees" at bounding box center [1153, 232] width 214 height 12
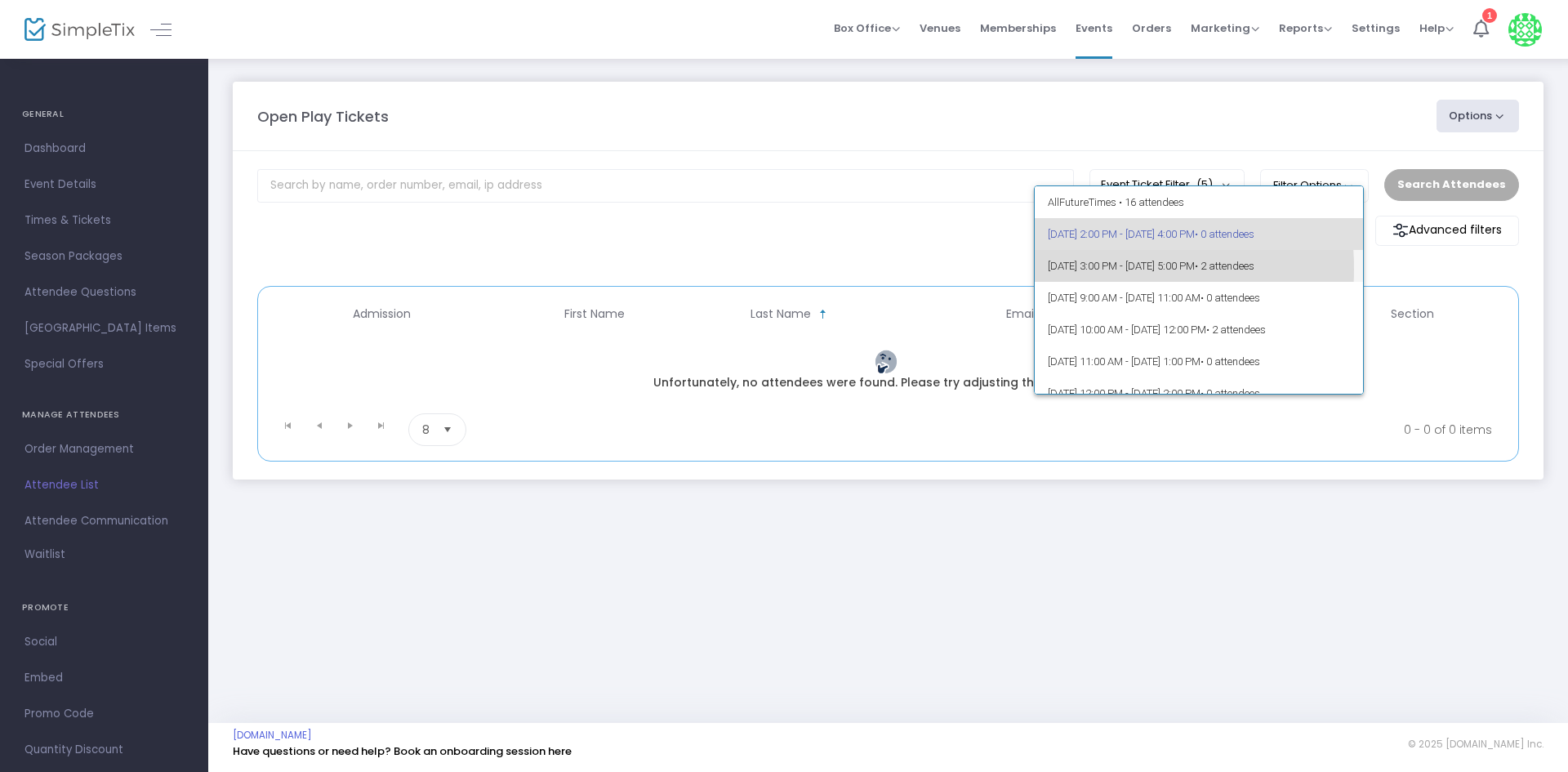
click at [1073, 268] on span "[DATE] 3:00 PM - [DATE] 5:00 PM • 2 attendees" at bounding box center [1199, 266] width 303 height 32
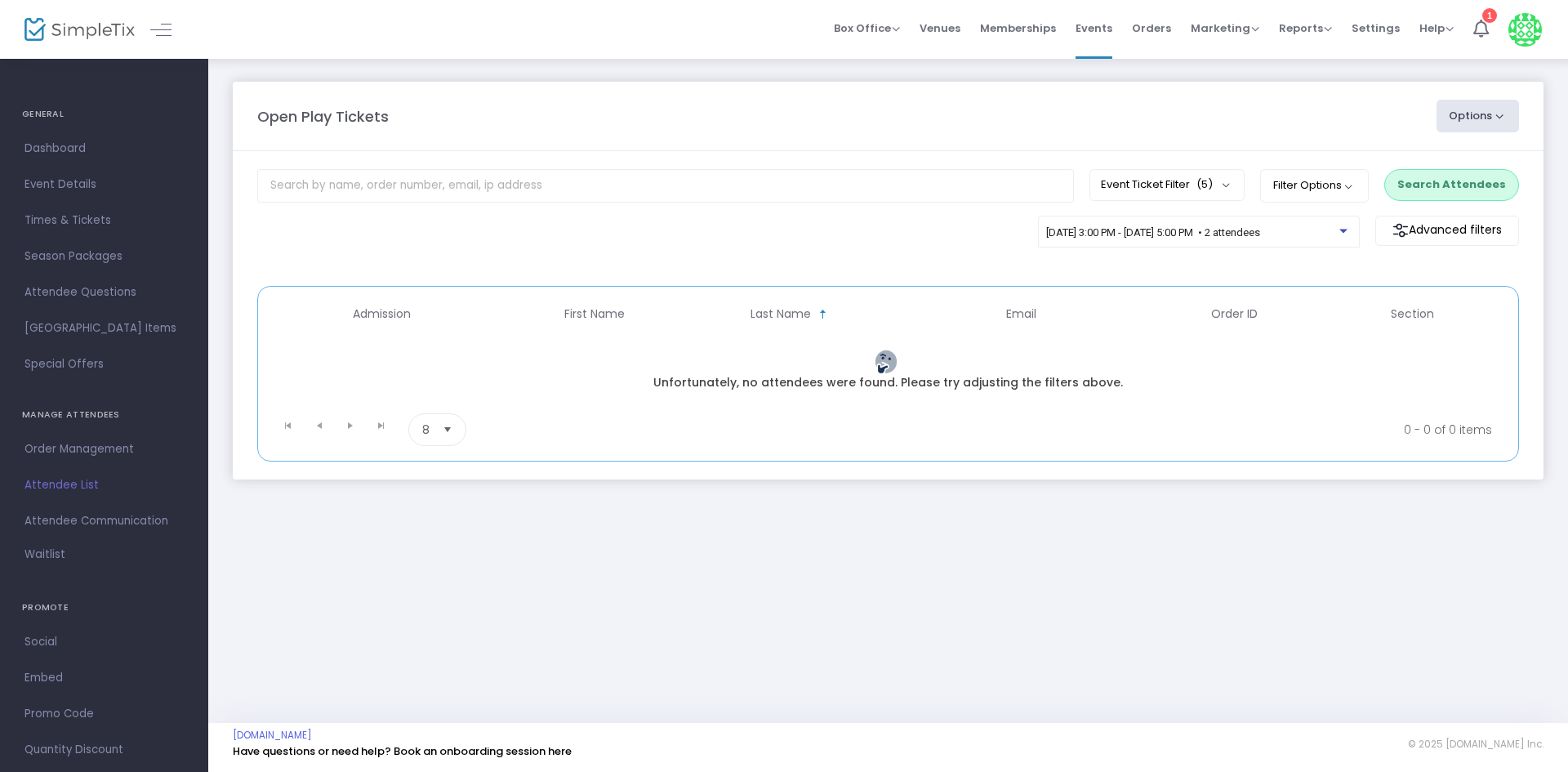
click at [1252, 198] on div "Event Ticket Filter (5) Select All First Child Open Play Additional Child Open …" at bounding box center [1166, 186] width 170 height 35
click at [1254, 228] on span "[DATE] 3:00 PM - [DATE] 5:00 PM • 2 attendees" at bounding box center [1153, 232] width 214 height 12
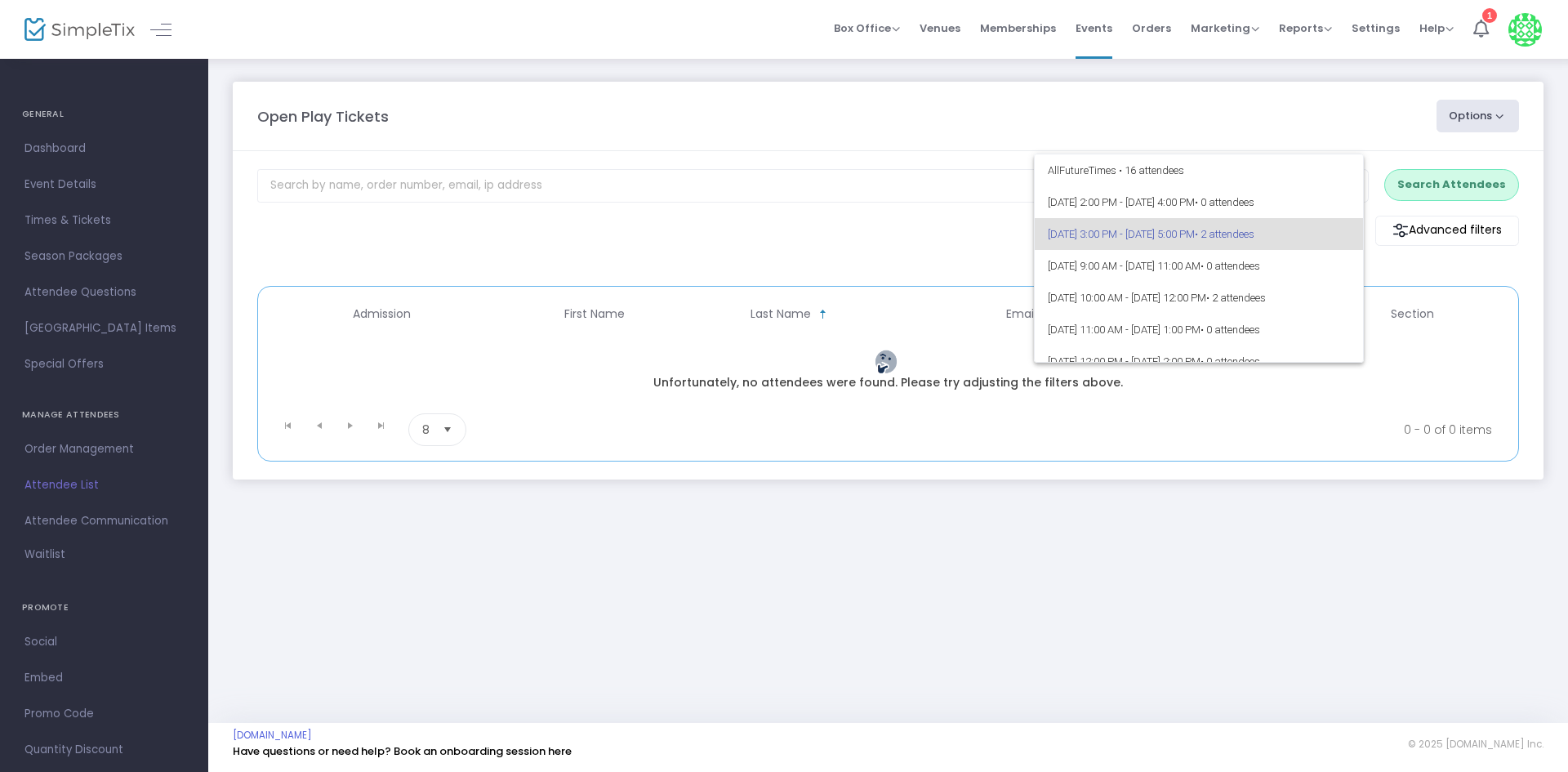
click at [882, 202] on div at bounding box center [784, 386] width 1568 height 772
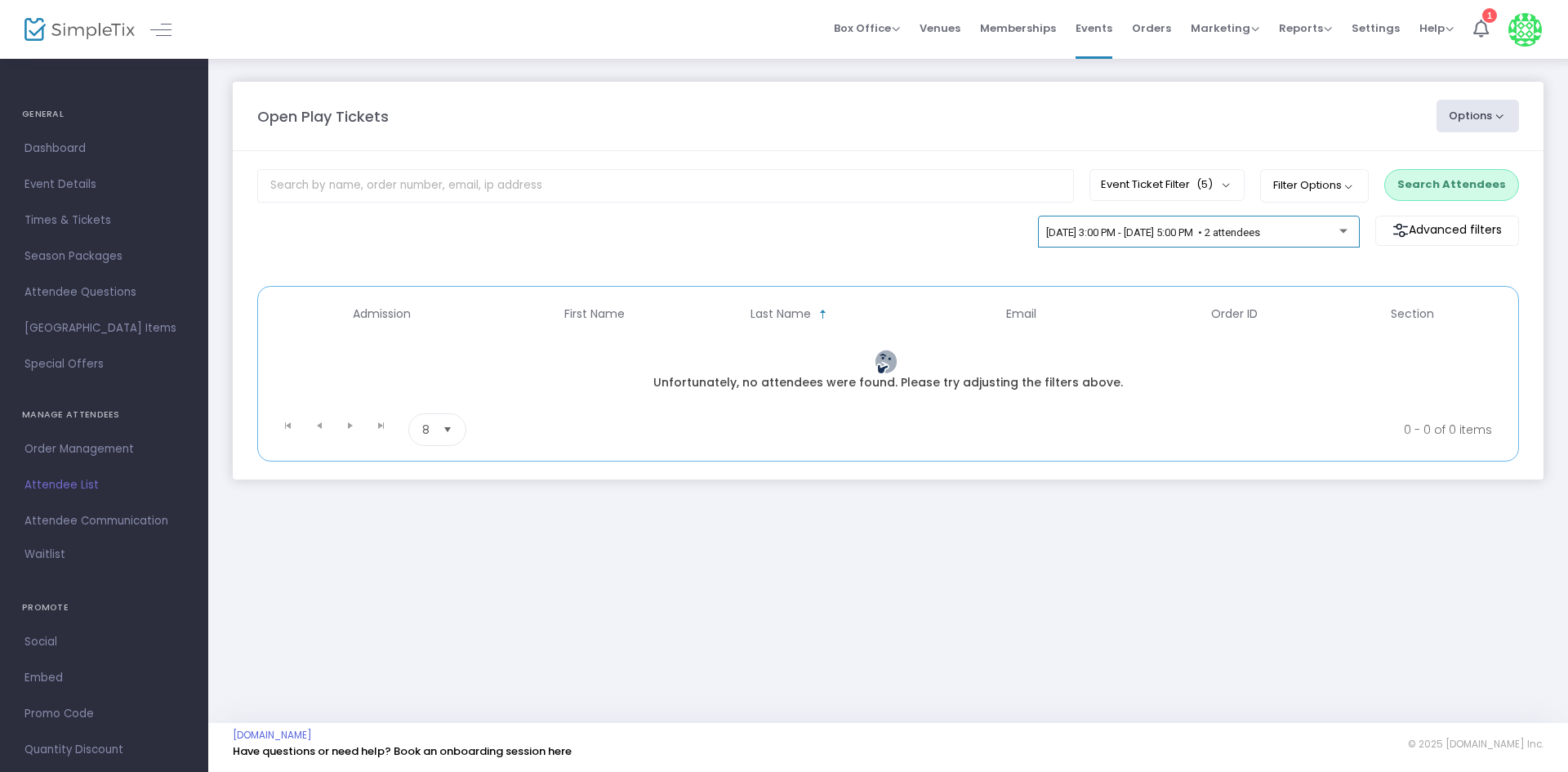
click at [1260, 237] on span "[DATE] 3:00 PM - [DATE] 5:00 PM • 2 attendees" at bounding box center [1153, 232] width 214 height 12
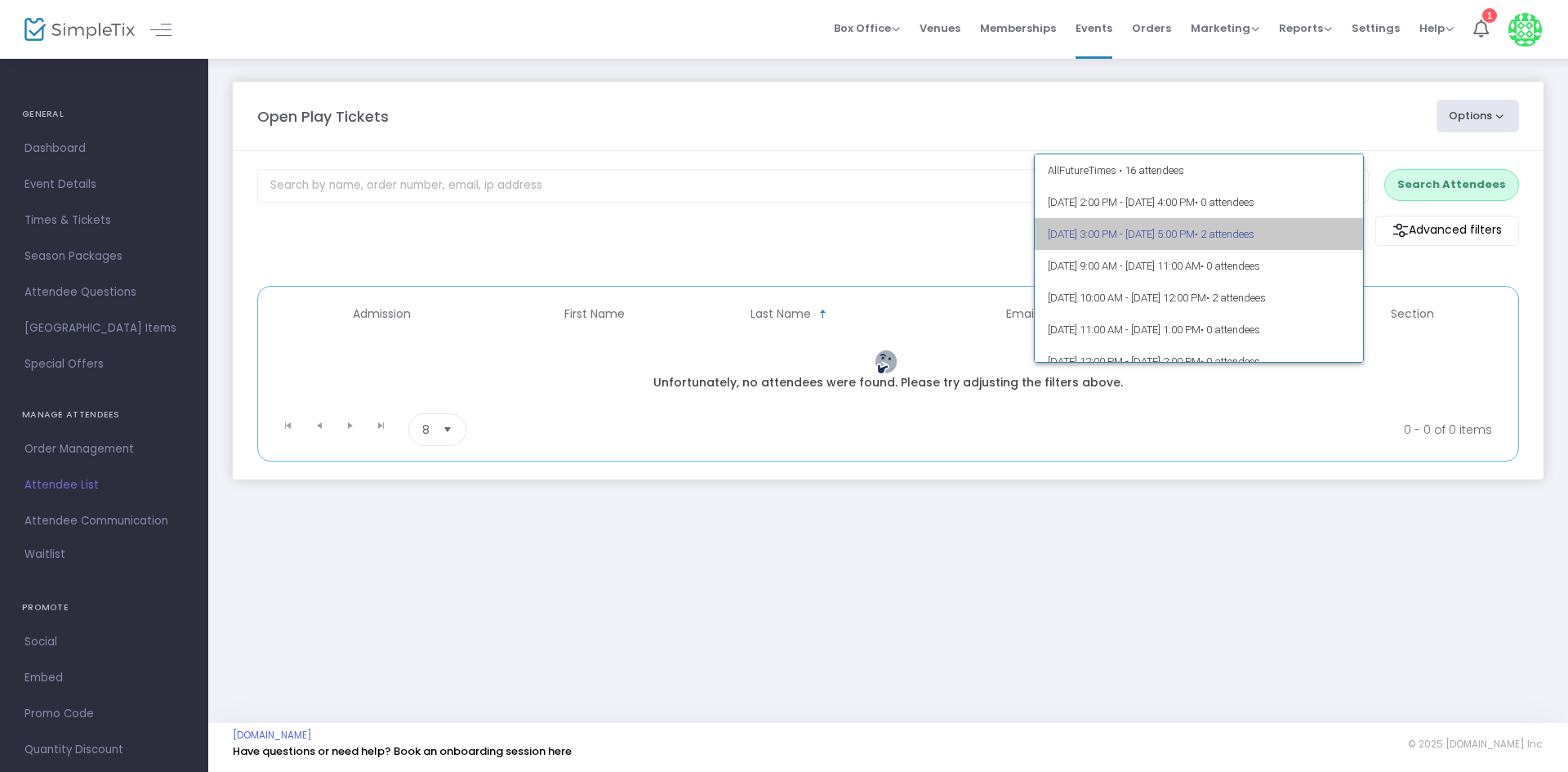
click at [1210, 243] on span "[DATE] 3:00 PM - [DATE] 5:00 PM • 2 attendees" at bounding box center [1199, 234] width 303 height 32
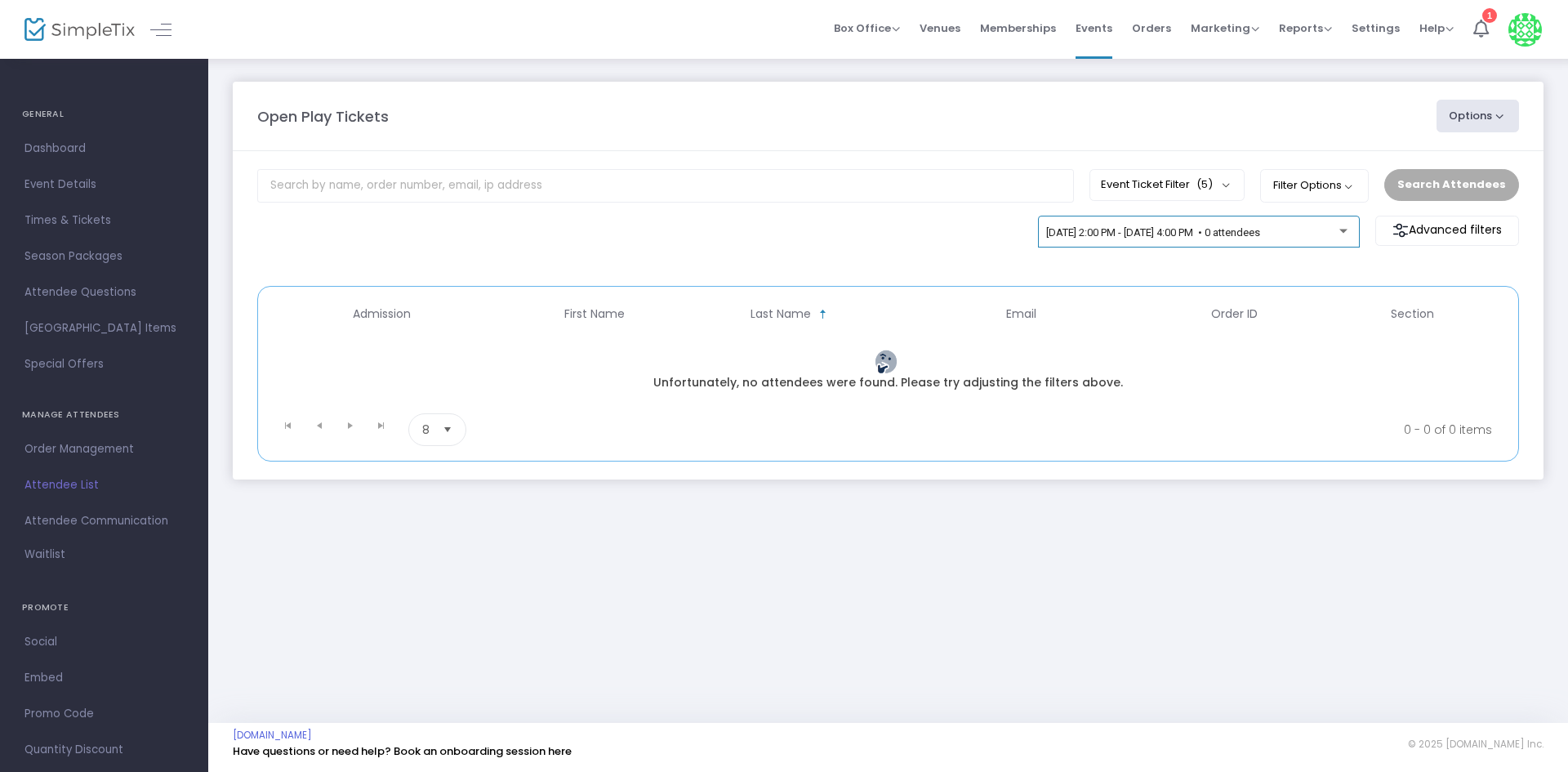
click at [1260, 233] on span "[DATE] 2:00 PM - [DATE] 4:00 PM • 0 attendees" at bounding box center [1153, 232] width 214 height 12
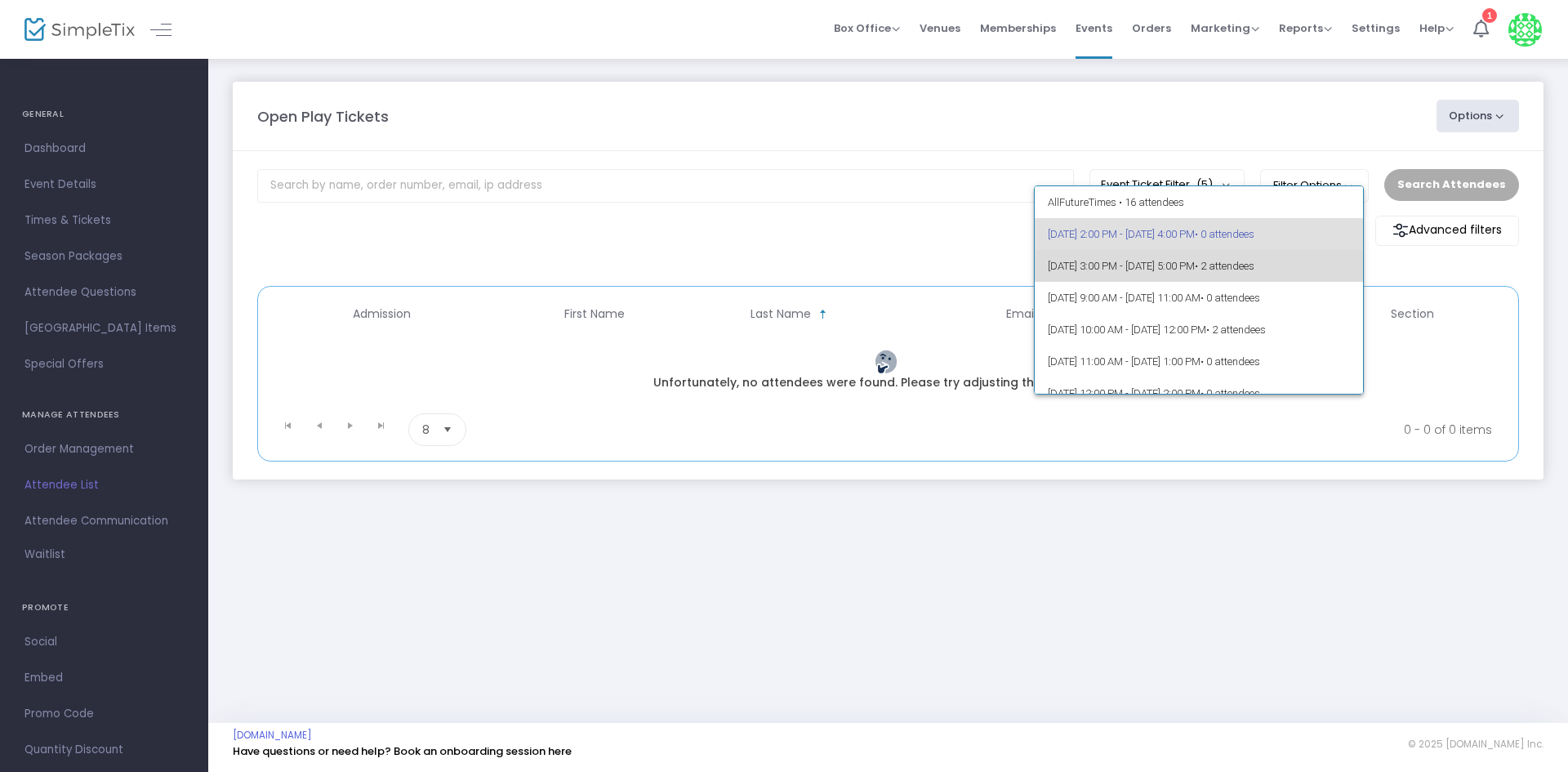
click at [1295, 279] on span "[DATE] 3:00 PM - [DATE] 5:00 PM • 2 attendees" at bounding box center [1199, 266] width 303 height 32
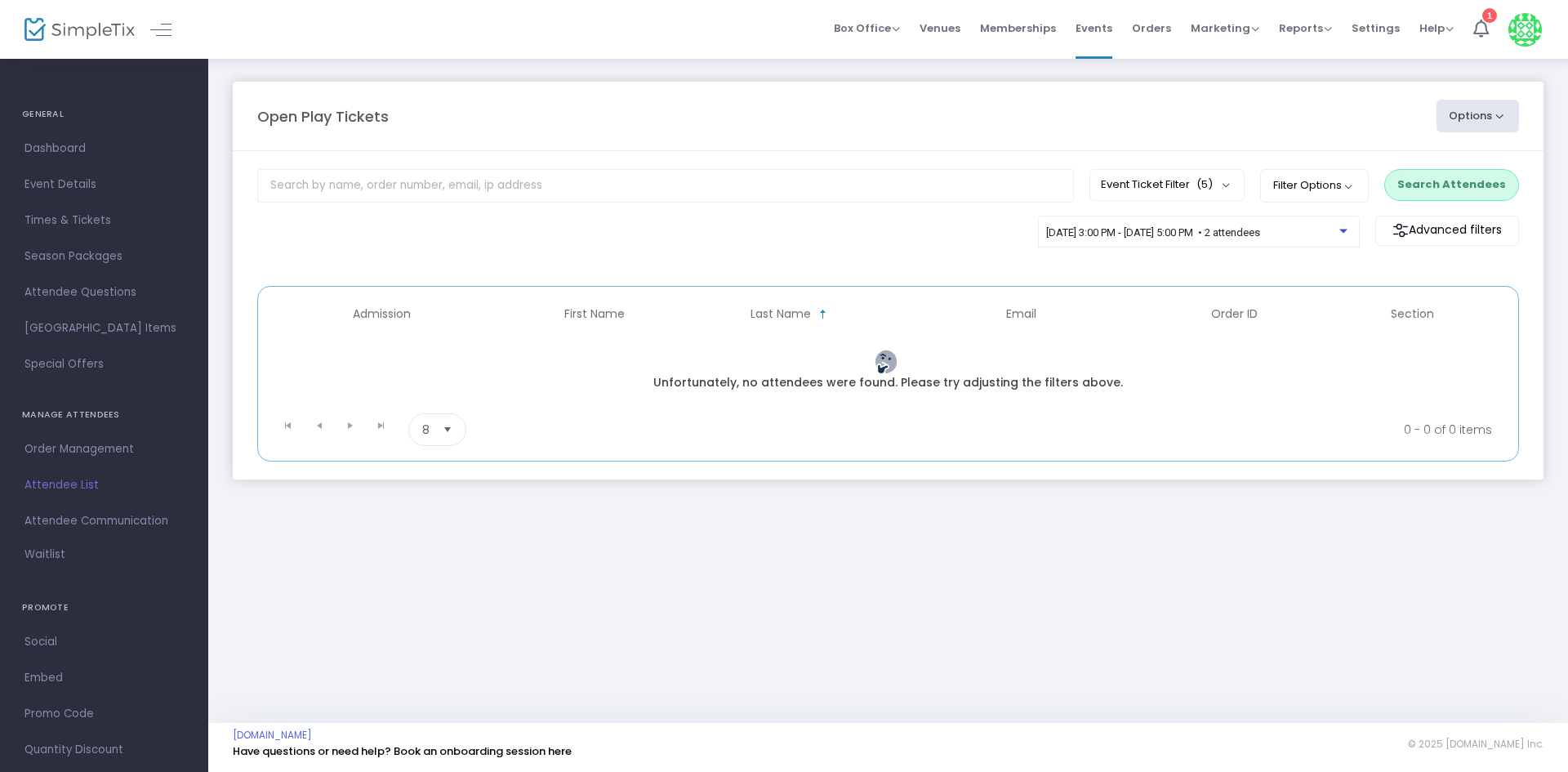
click at [1408, 193] on button "Search Attendees" at bounding box center [1451, 184] width 135 height 31
